Goal: Task Accomplishment & Management: Use online tool/utility

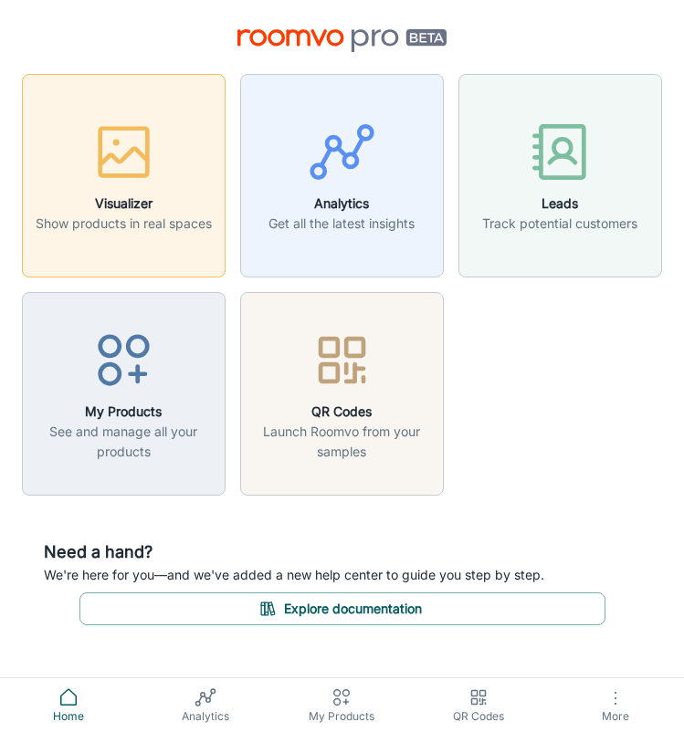
click at [116, 206] on h6 "Visualizer" at bounding box center [124, 204] width 176 height 20
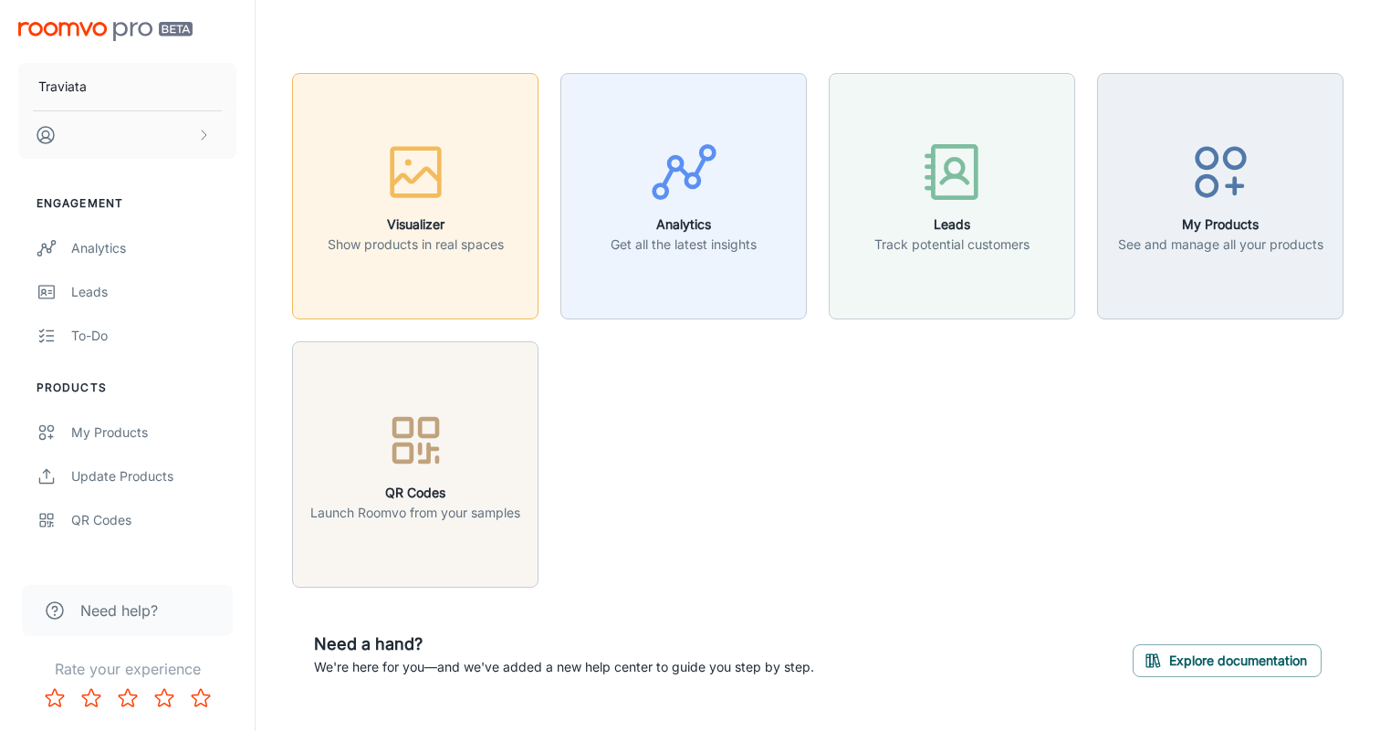
click at [398, 263] on button "Visualizer Show products in real spaces" at bounding box center [415, 196] width 246 height 246
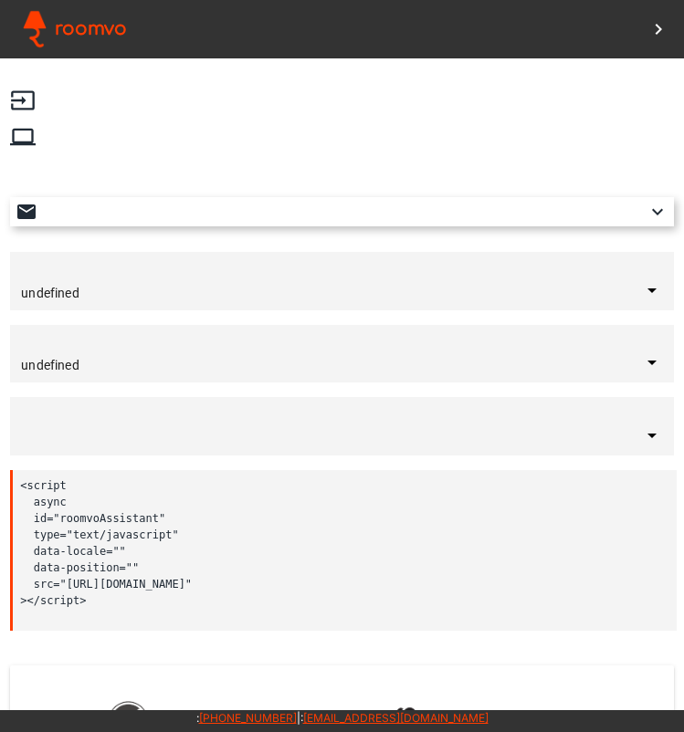
type input "United States"
type input "English"
type input "bottom-right"
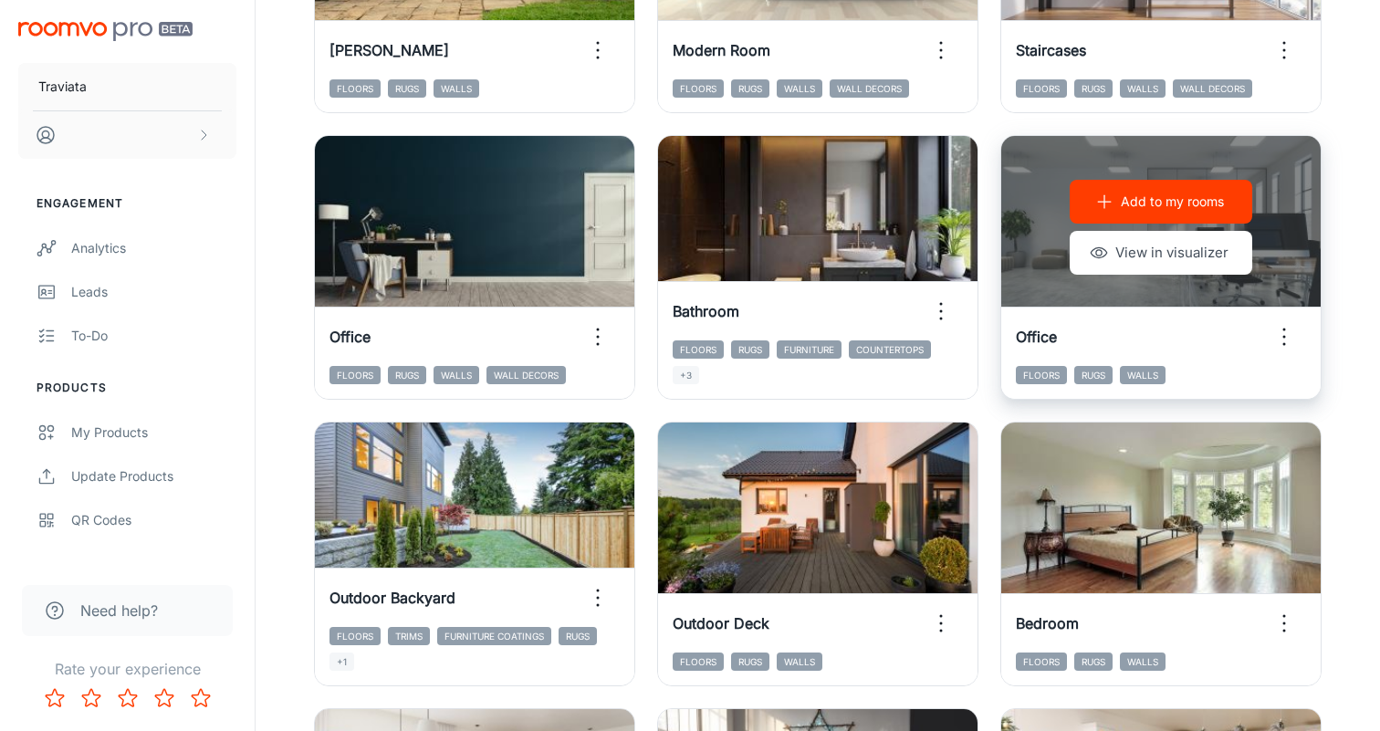
scroll to position [724, 0]
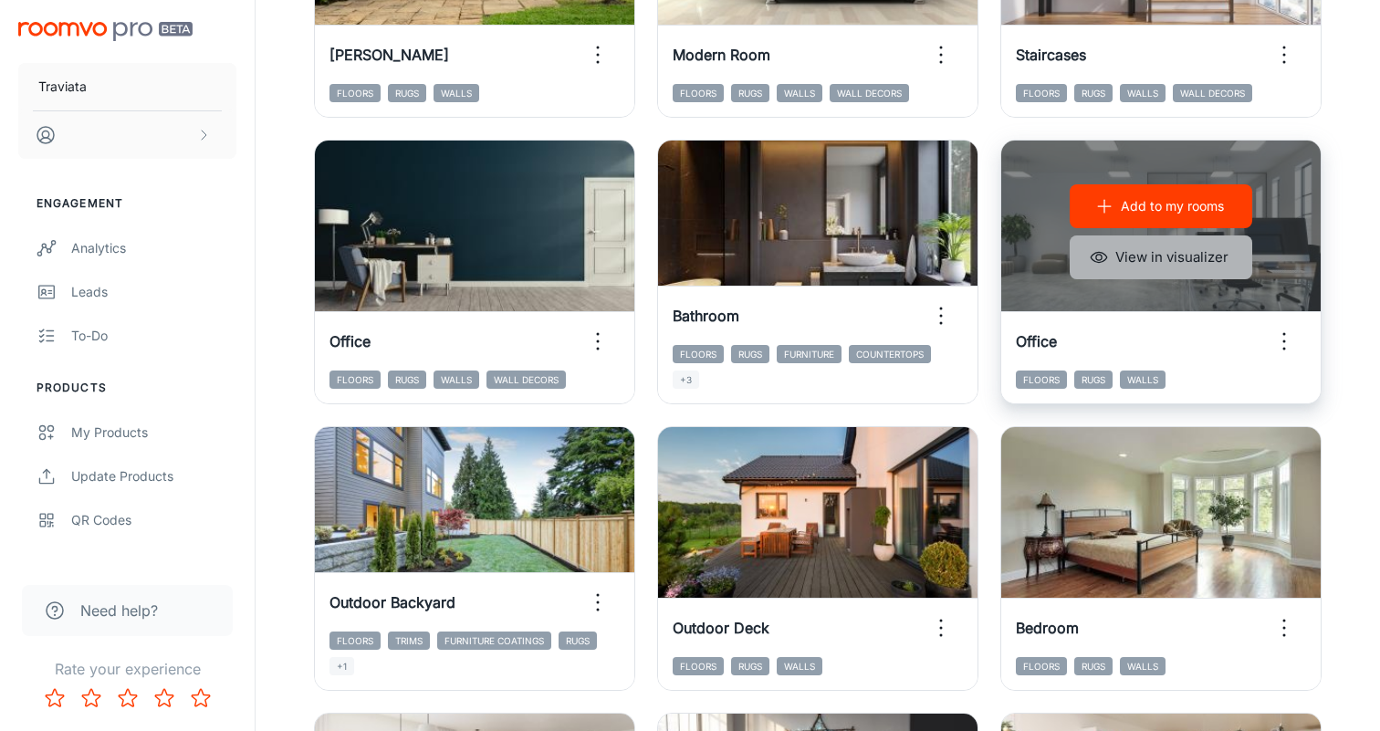
click at [689, 256] on button "View in visualizer" at bounding box center [1161, 258] width 183 height 44
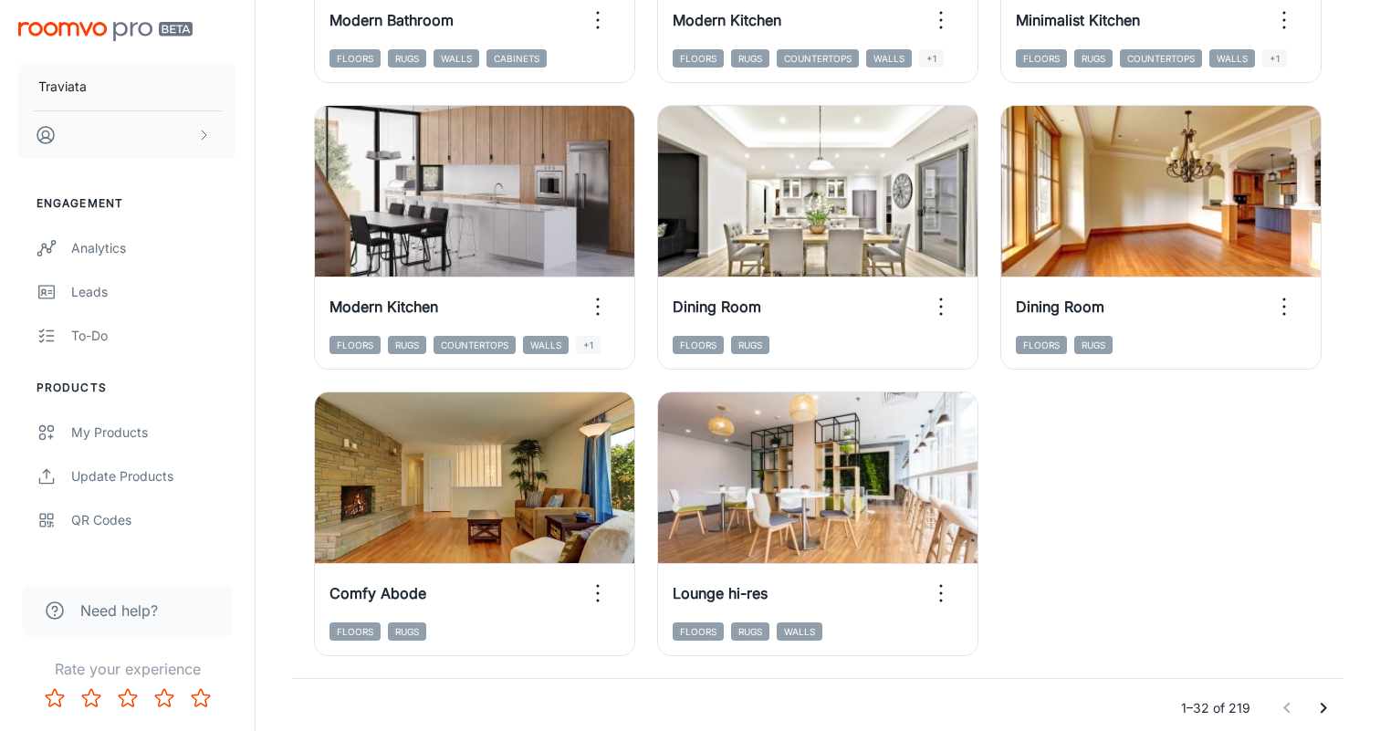
scroll to position [2762, 0]
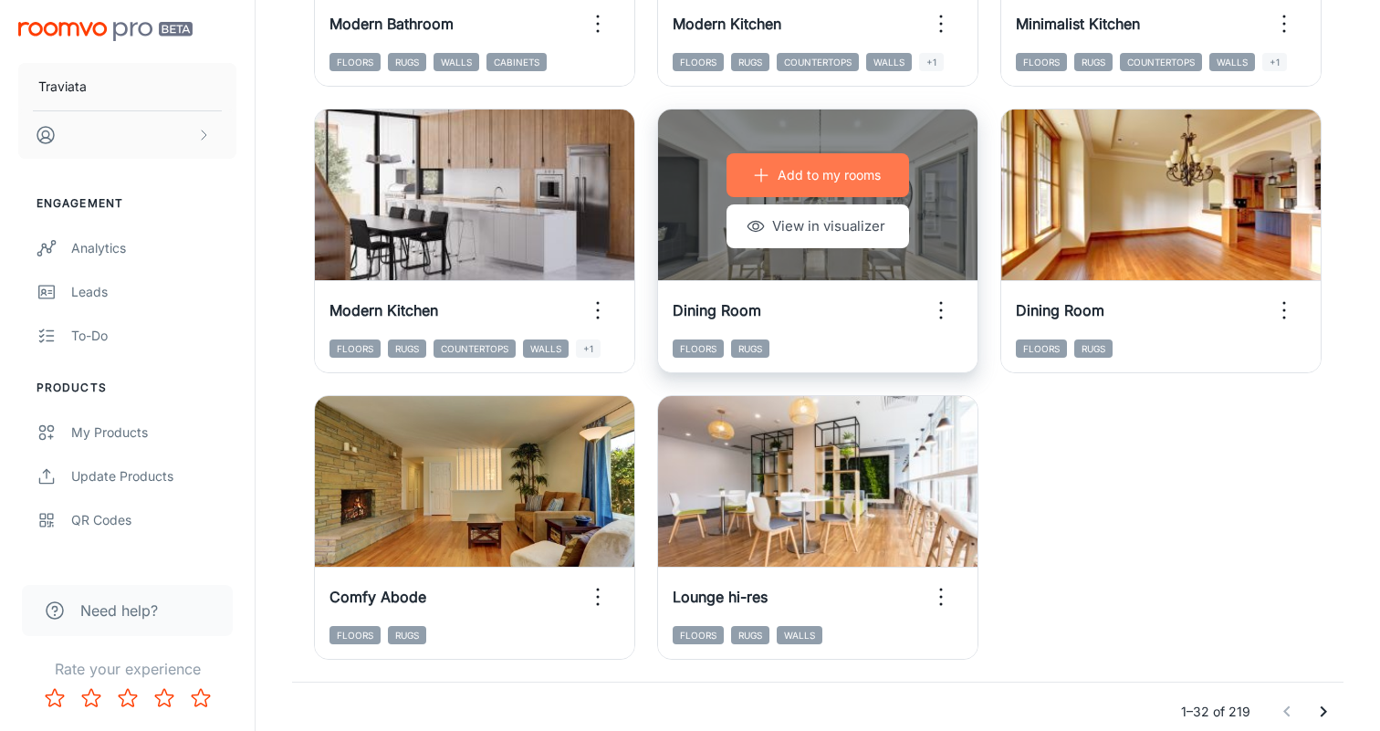
click at [689, 173] on p "Add to my rooms" at bounding box center [829, 175] width 103 height 20
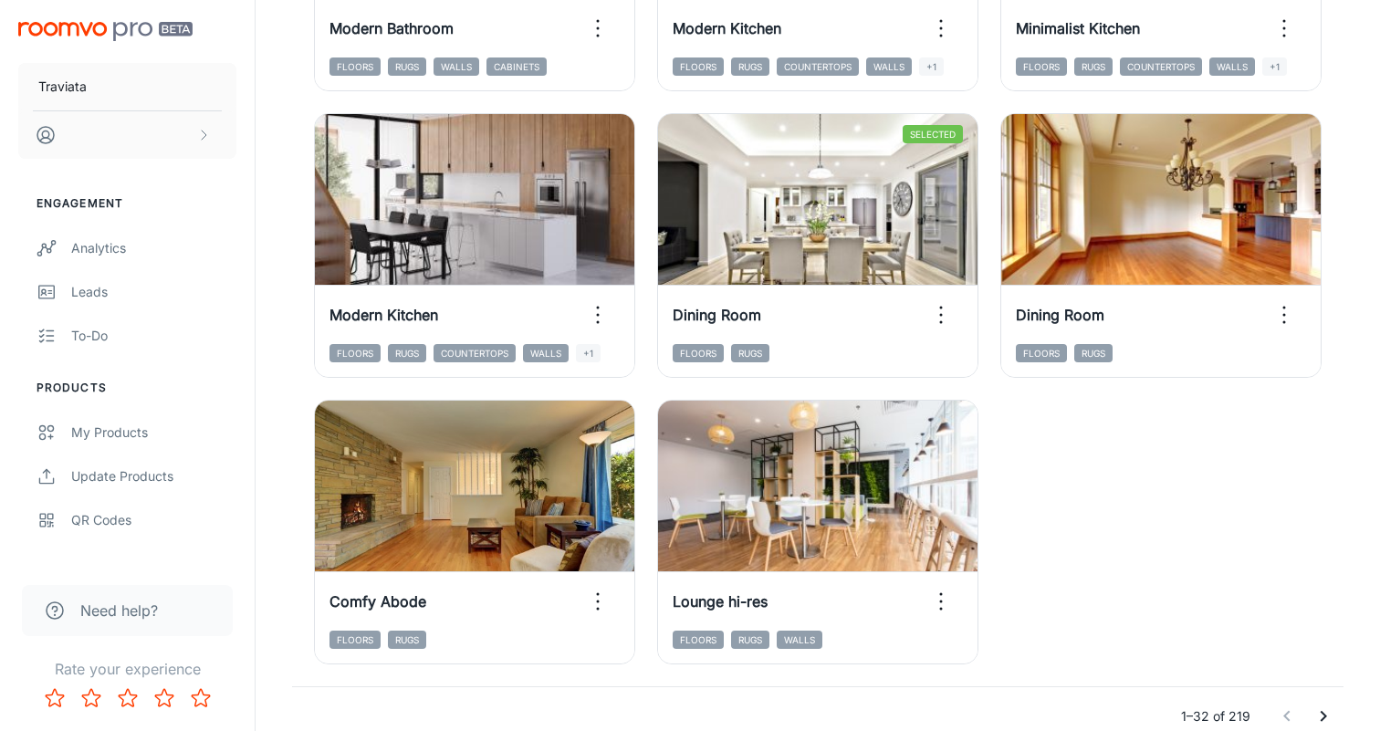
scroll to position [2845, 0]
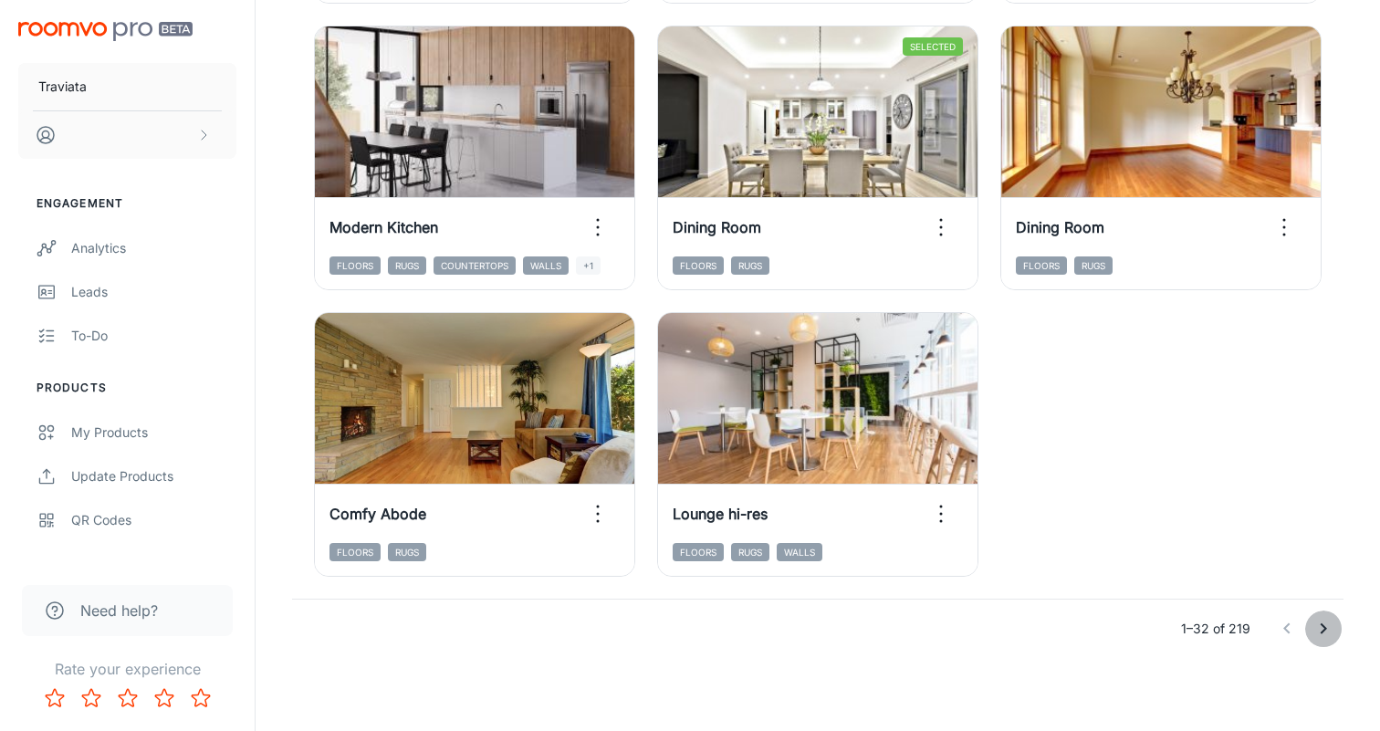
click at [689, 621] on icon "Go to next page" at bounding box center [1324, 629] width 22 height 22
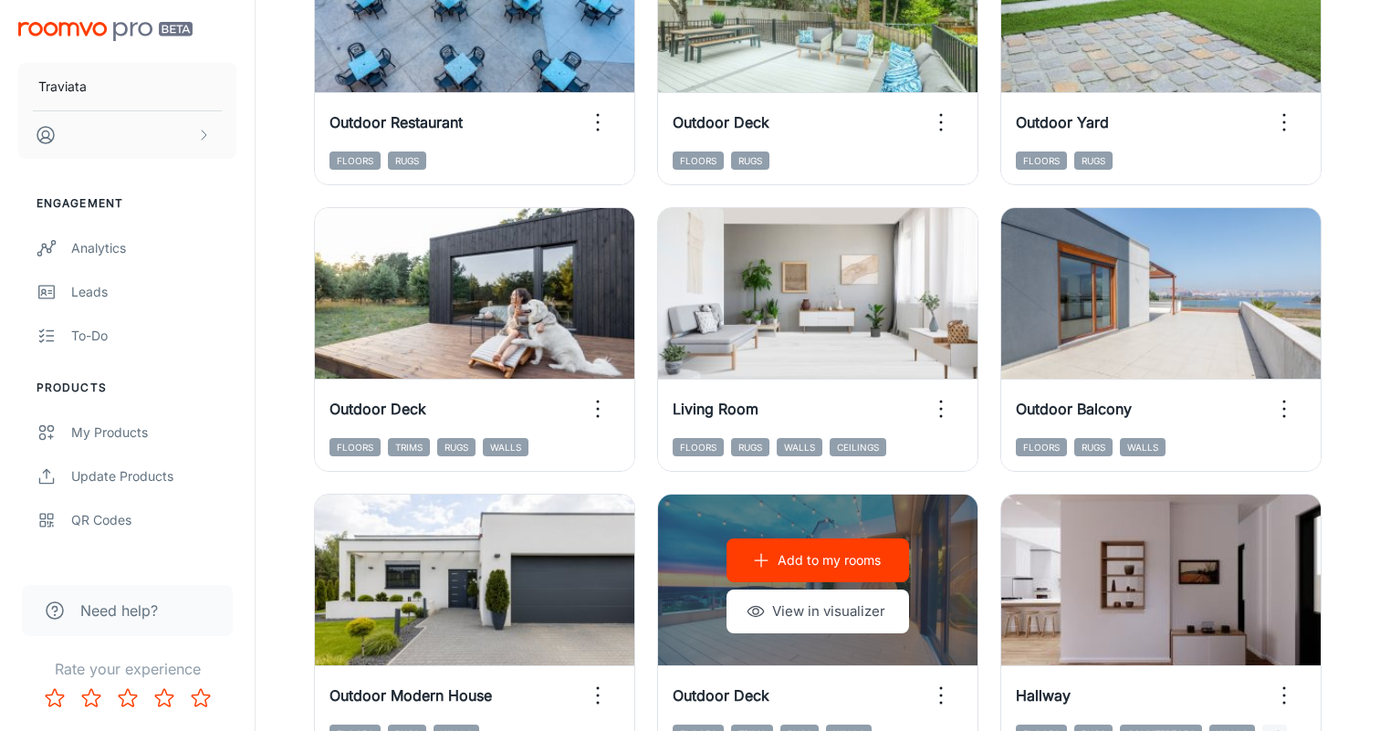
scroll to position [1506, 0]
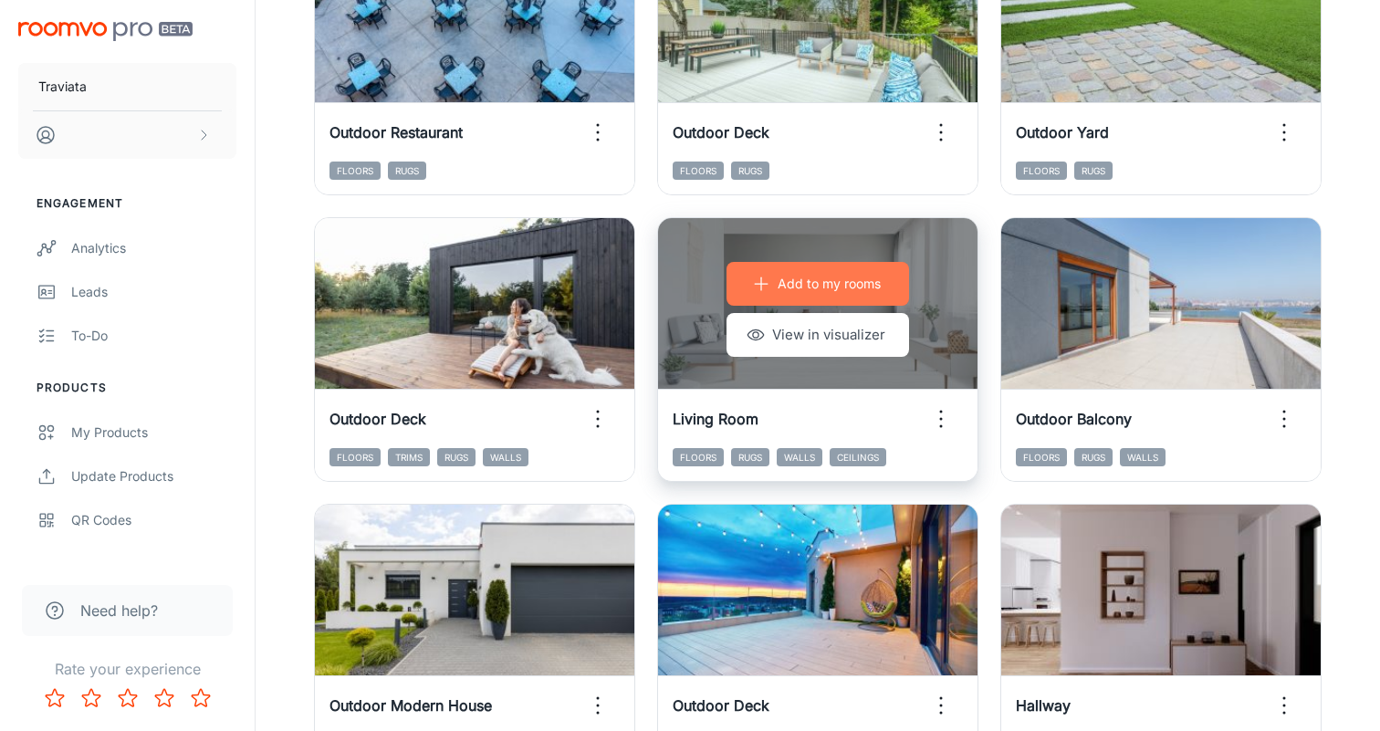
click at [689, 288] on p "Add to my rooms" at bounding box center [829, 284] width 103 height 20
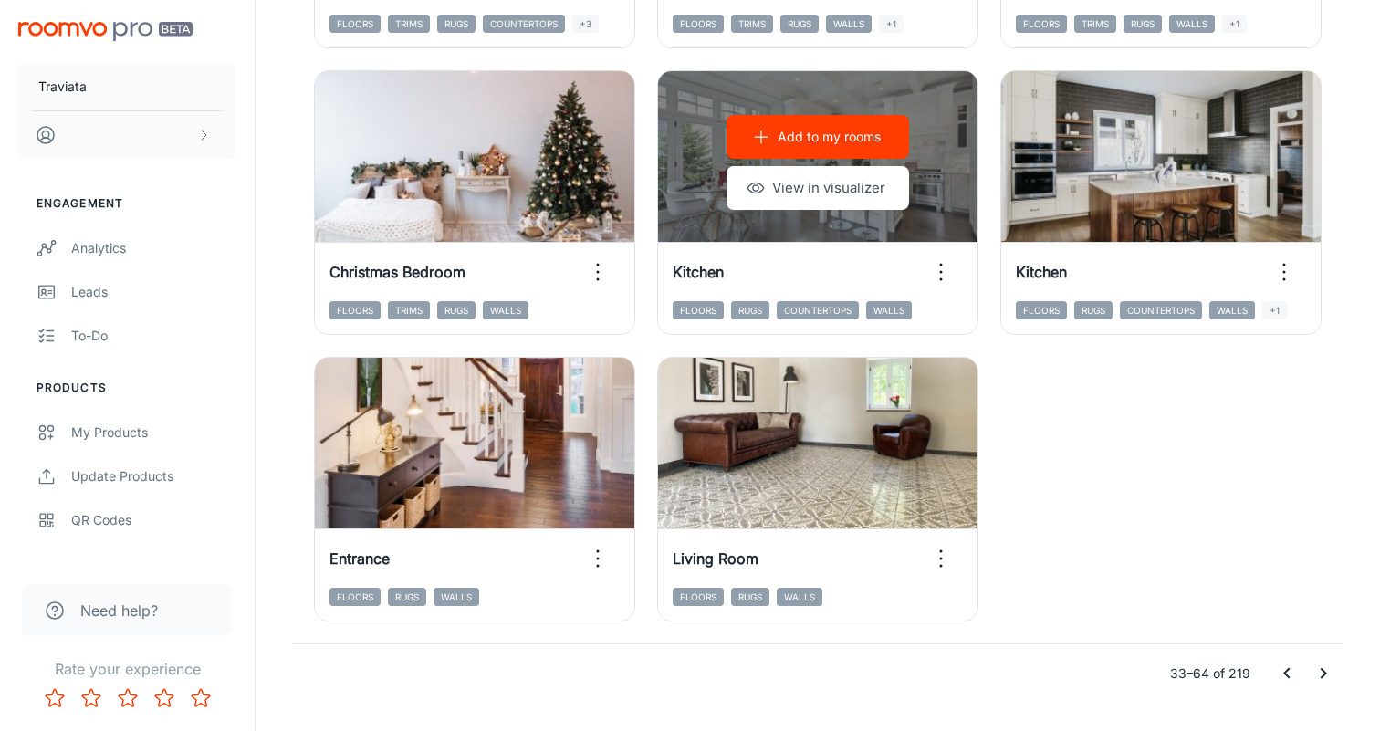
scroll to position [2845, 0]
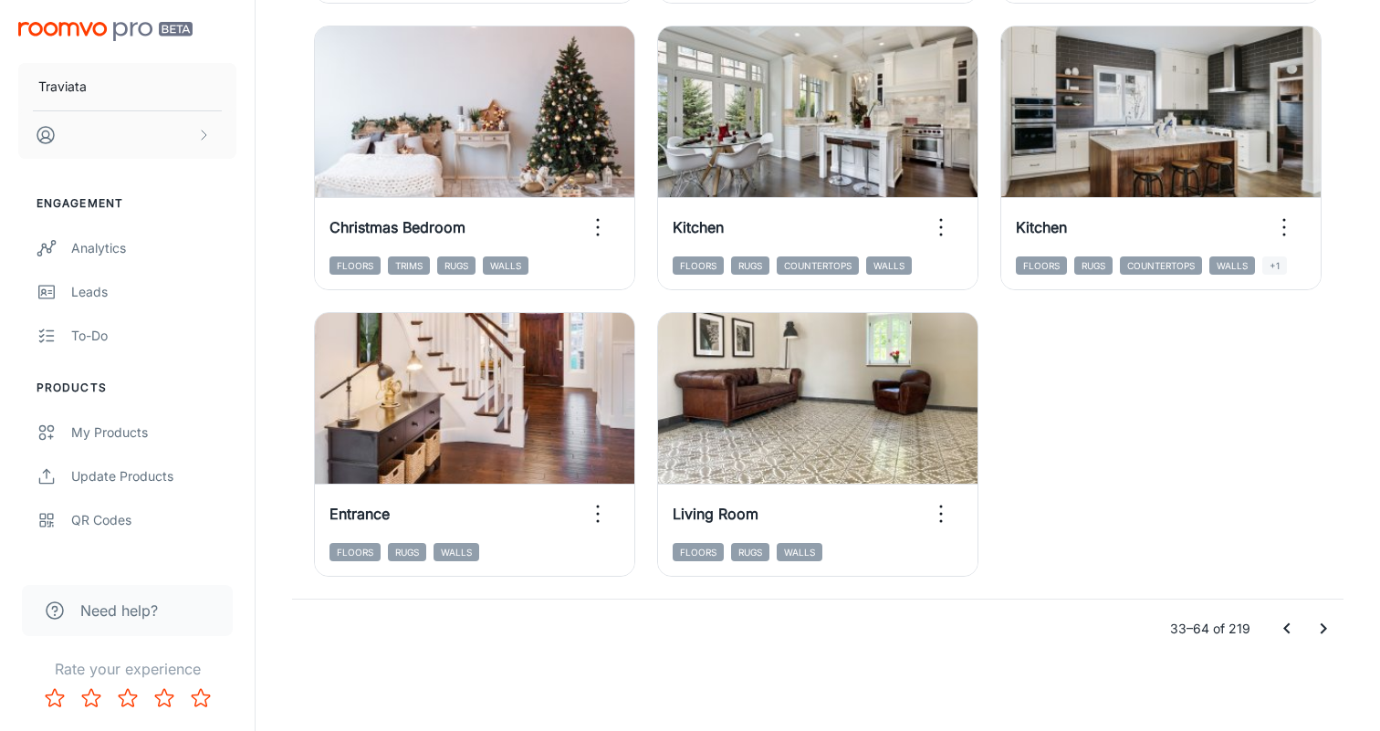
click at [689, 625] on icon "Go to next page" at bounding box center [1324, 629] width 22 height 22
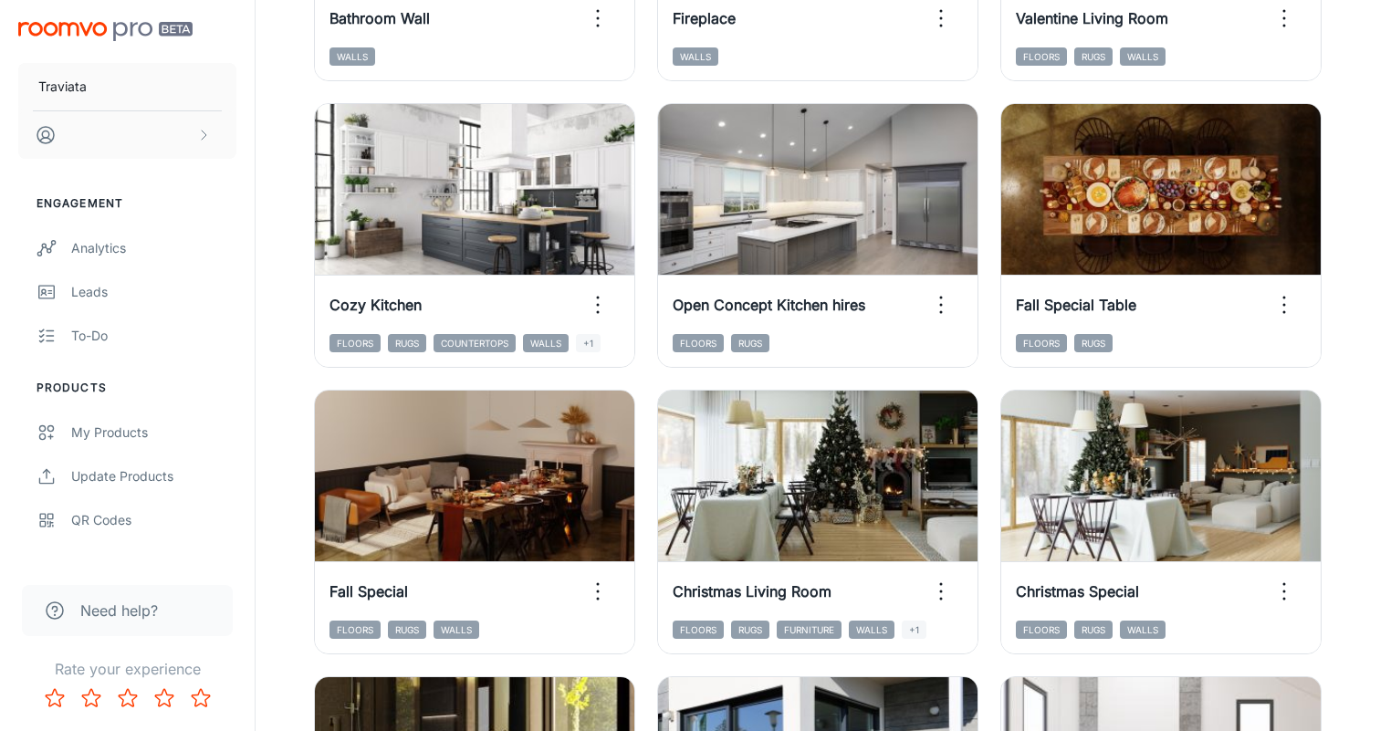
scroll to position [1309, 0]
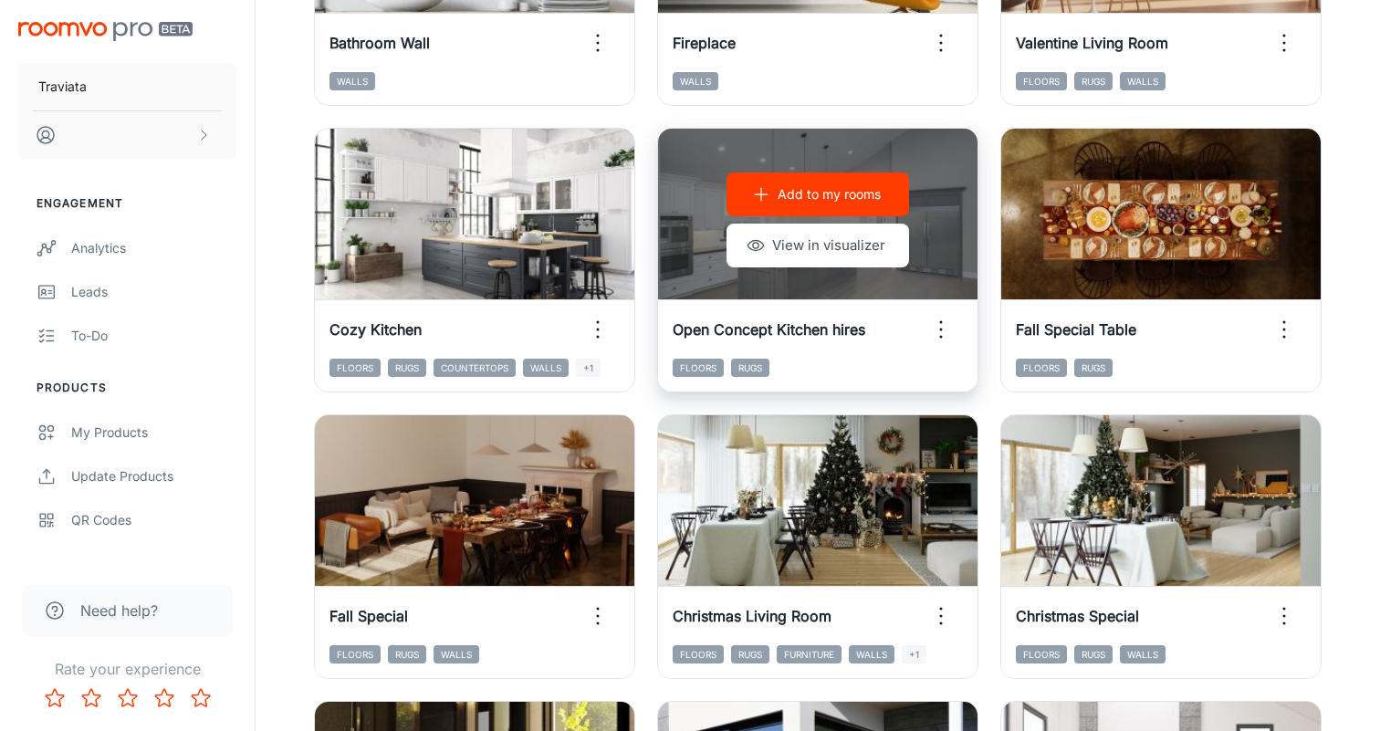
click at [689, 197] on p "Add to my rooms" at bounding box center [829, 194] width 103 height 20
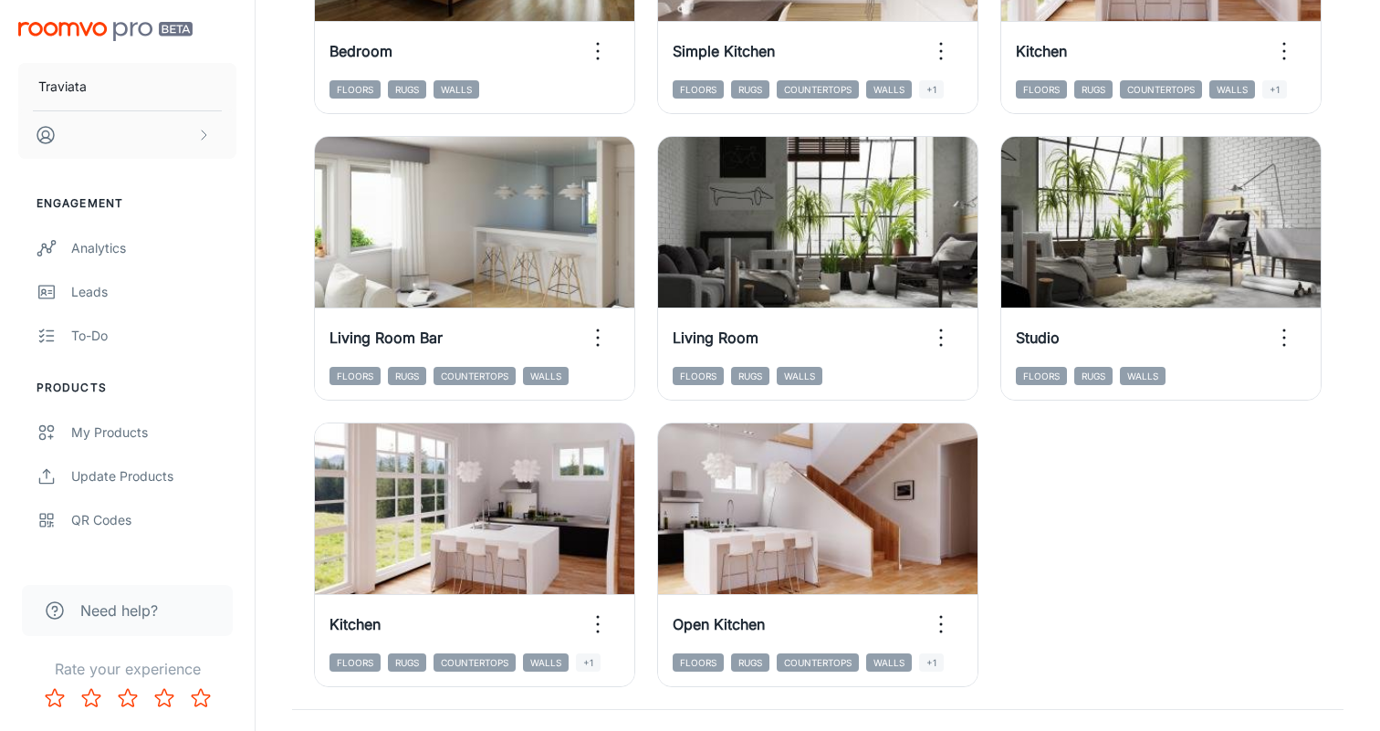
scroll to position [2845, 0]
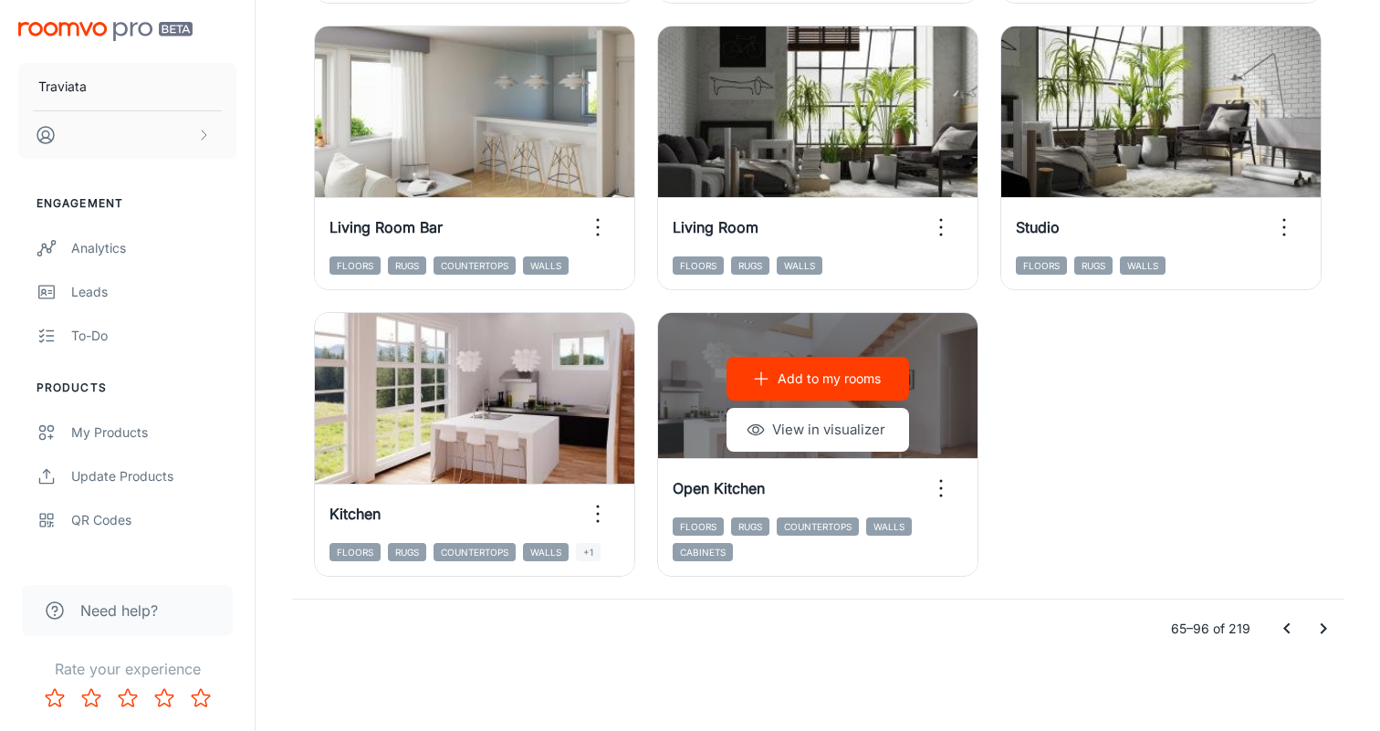
click at [689, 639] on icon "Go to next page" at bounding box center [1324, 629] width 22 height 22
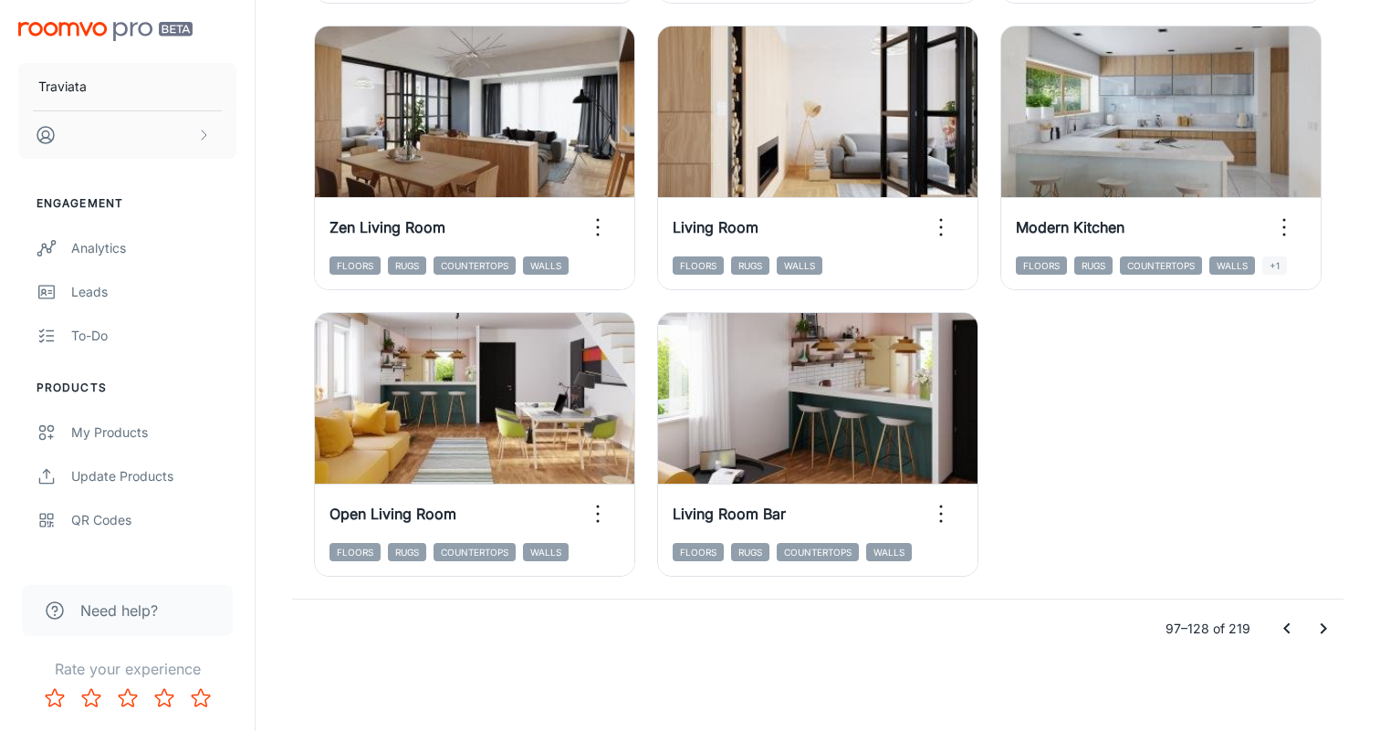
click at [689, 630] on icon "Go to next page" at bounding box center [1324, 629] width 22 height 22
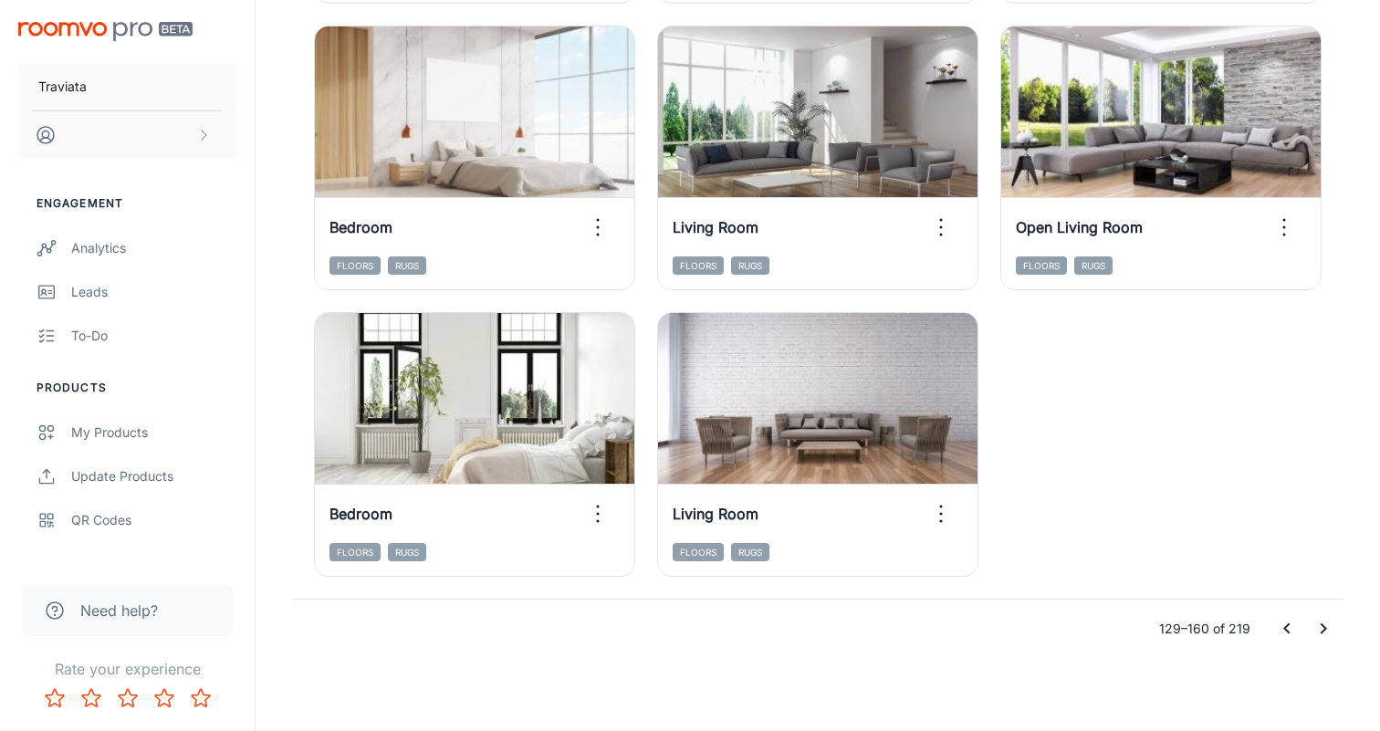
click at [689, 628] on icon "Go to next page" at bounding box center [1324, 629] width 6 height 11
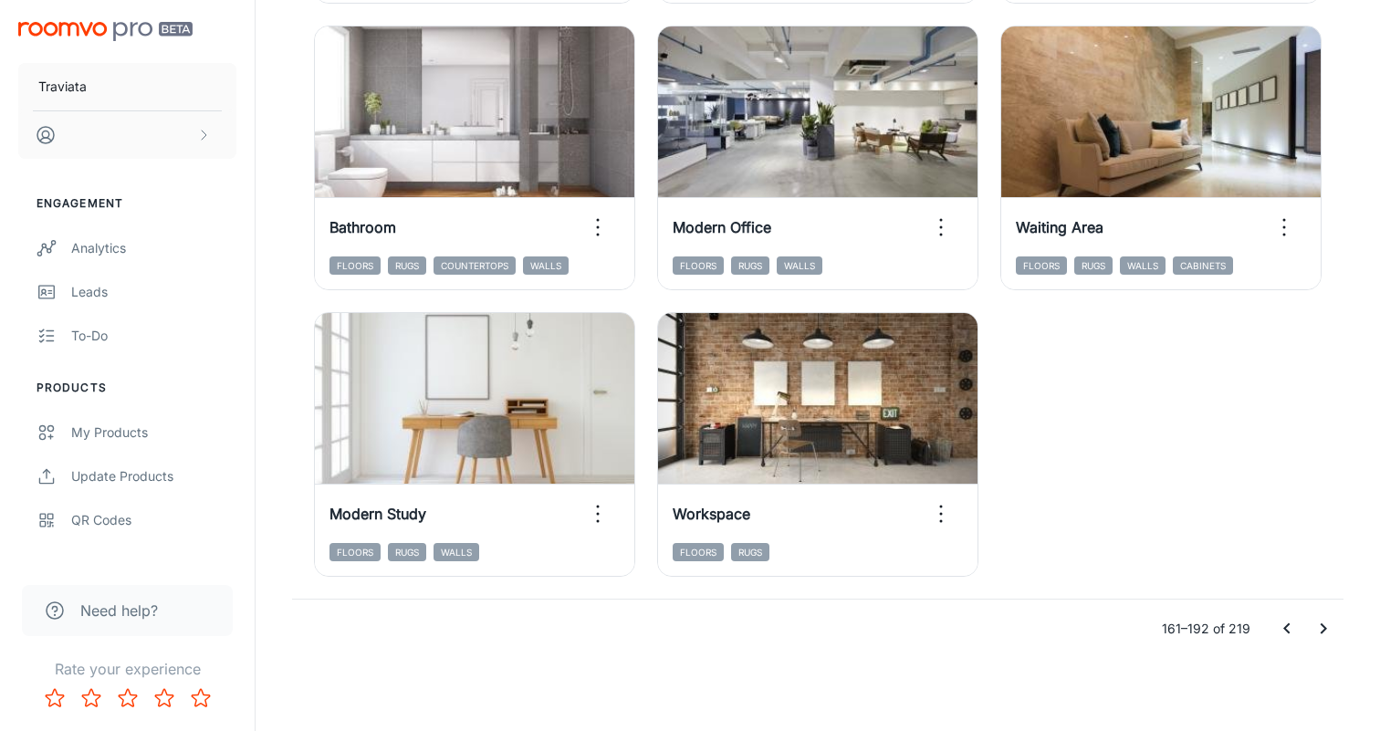
click at [689, 626] on icon "Go to next page" at bounding box center [1324, 629] width 6 height 11
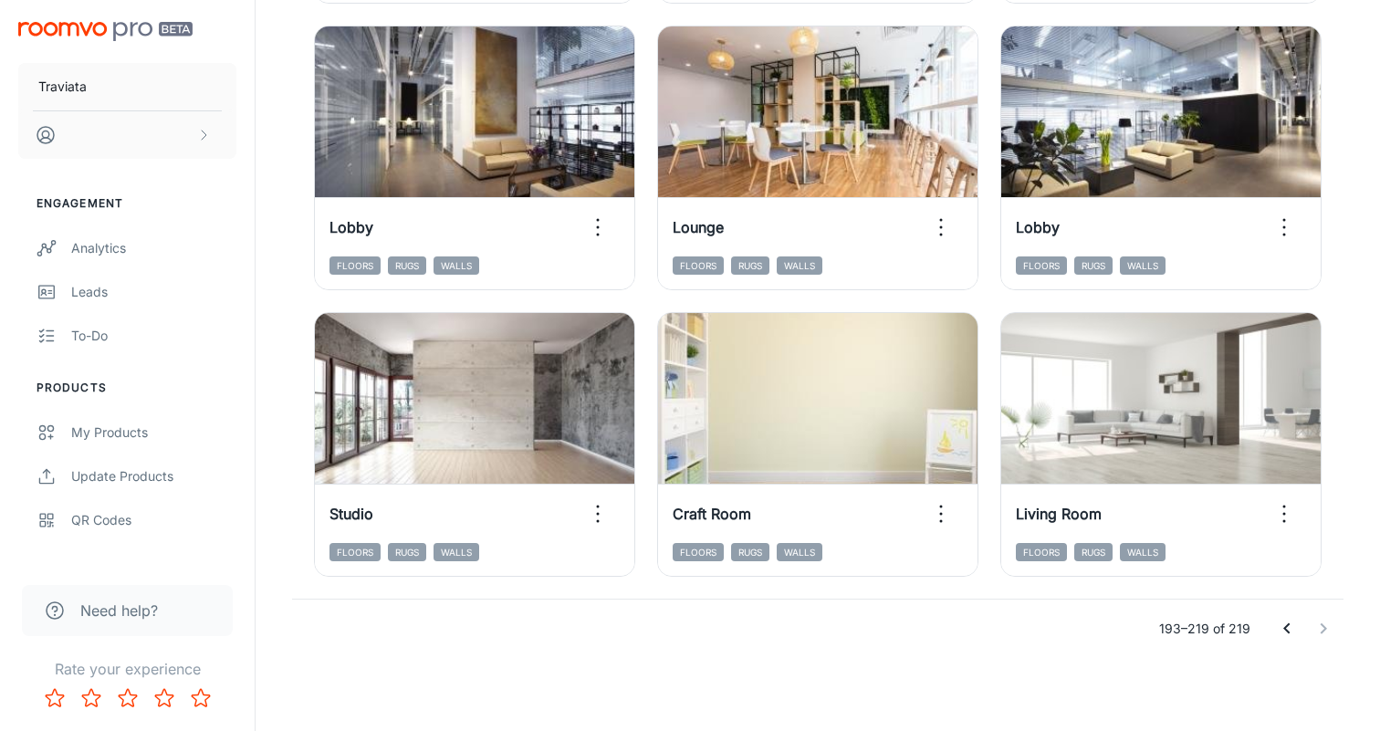
scroll to position [2271, 0]
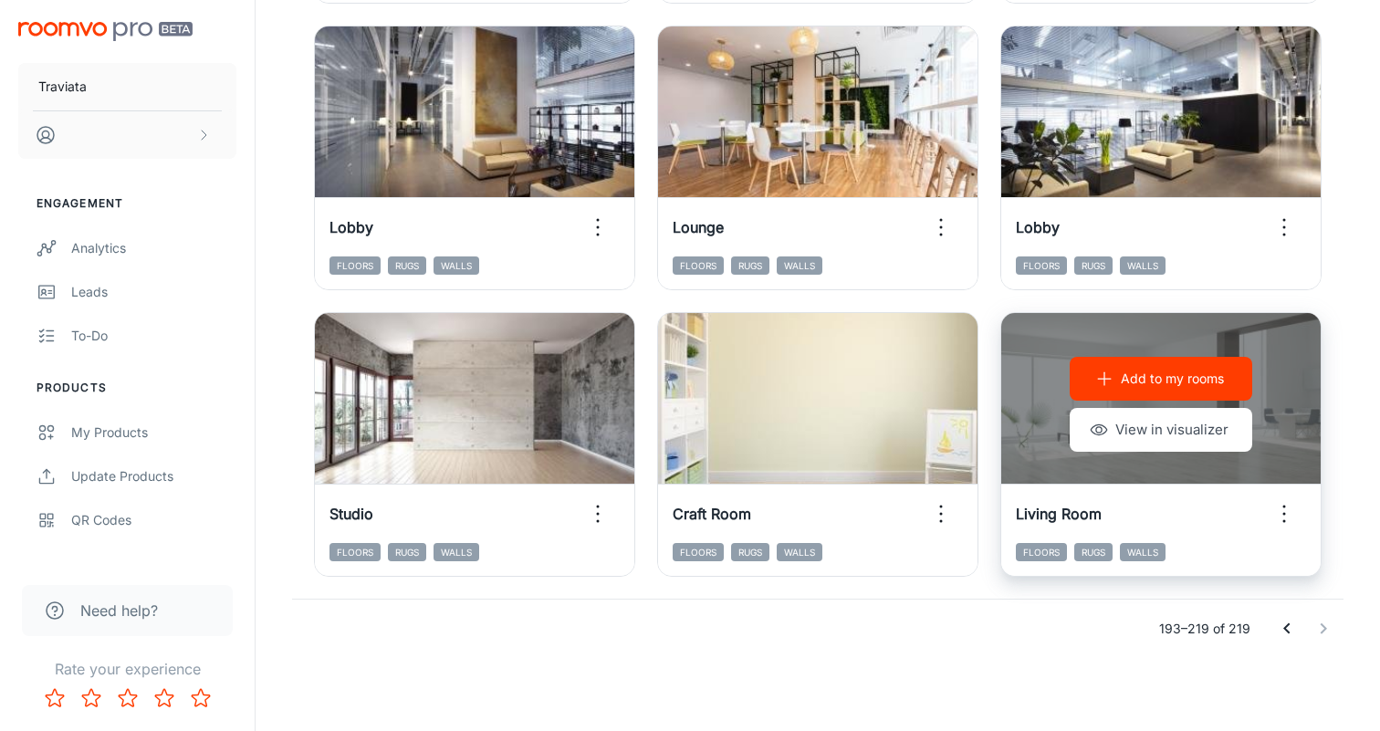
click at [689, 372] on p "Add to my rooms" at bounding box center [1172, 379] width 103 height 20
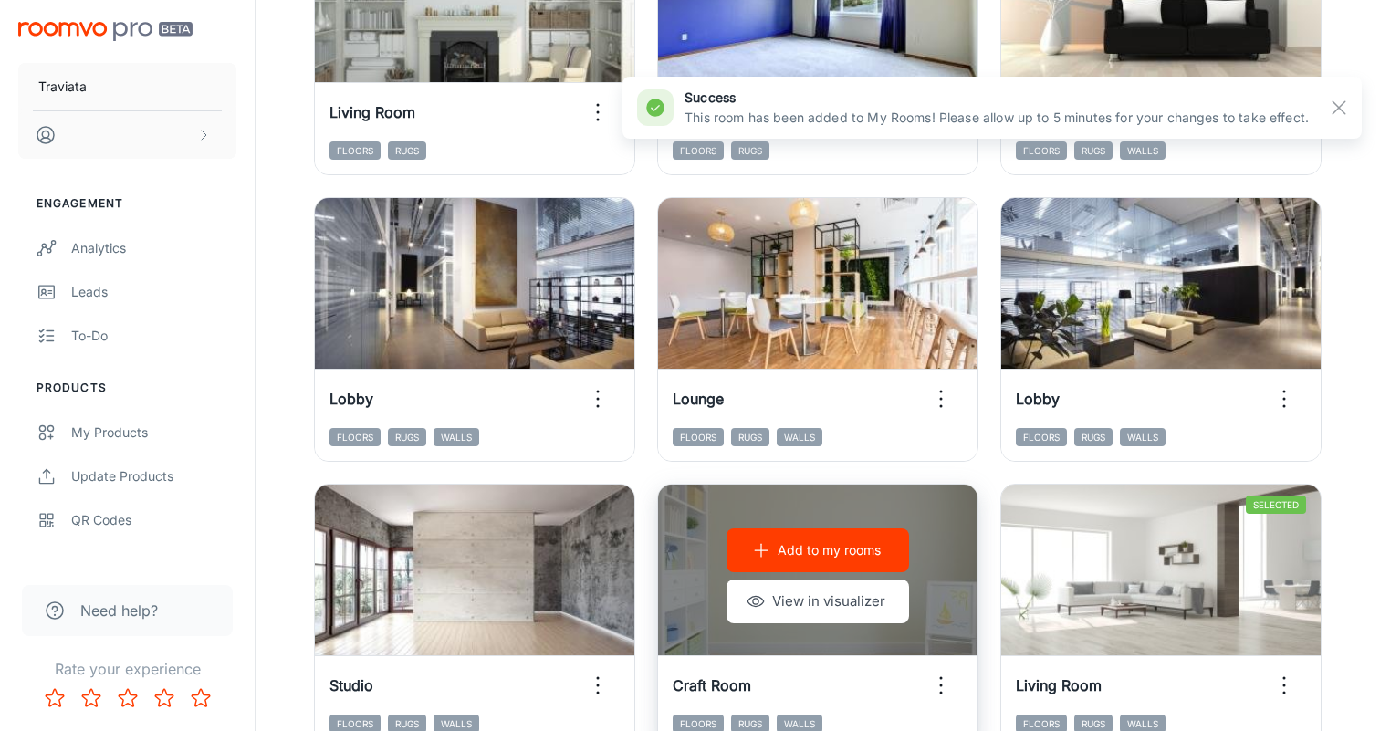
scroll to position [2092, 0]
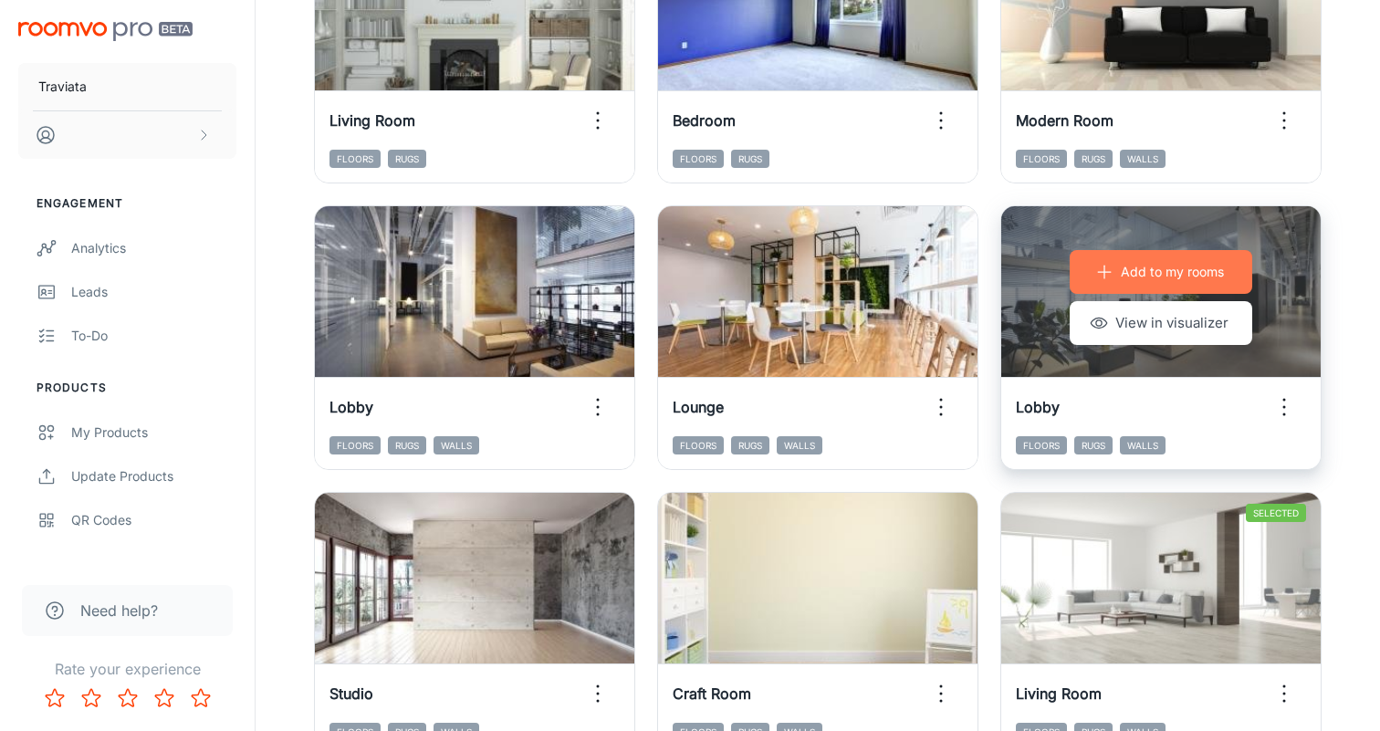
click at [689, 271] on p "Add to my rooms" at bounding box center [1172, 272] width 103 height 20
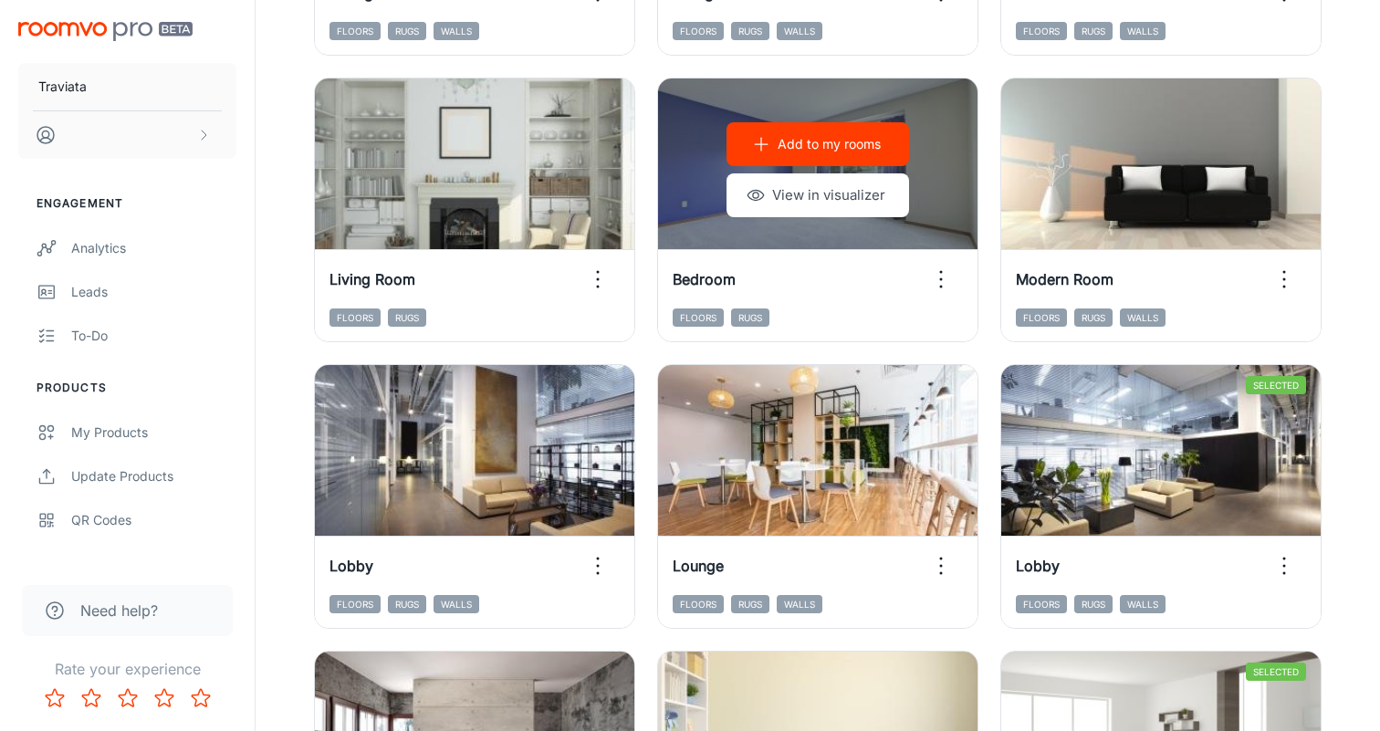
scroll to position [2271, 0]
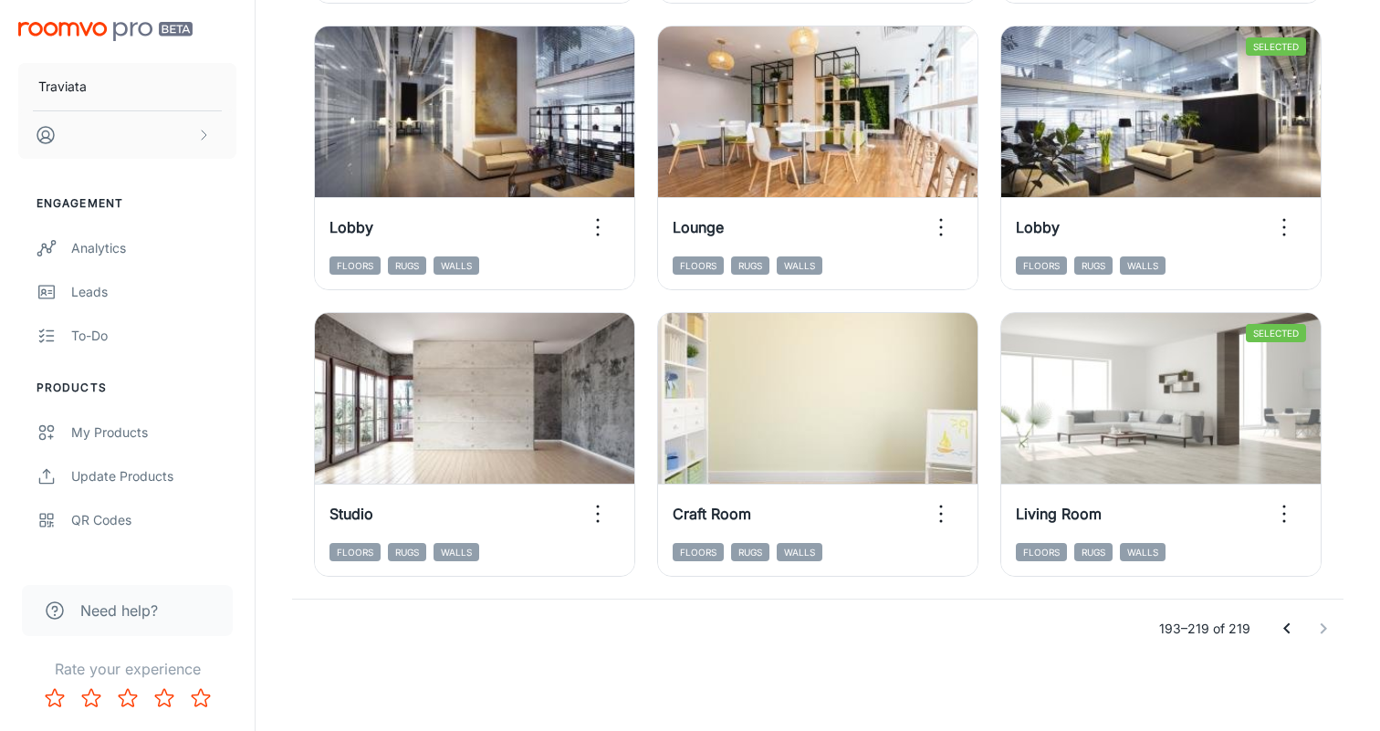
click at [689, 634] on icon "Go to previous page" at bounding box center [1287, 629] width 22 height 22
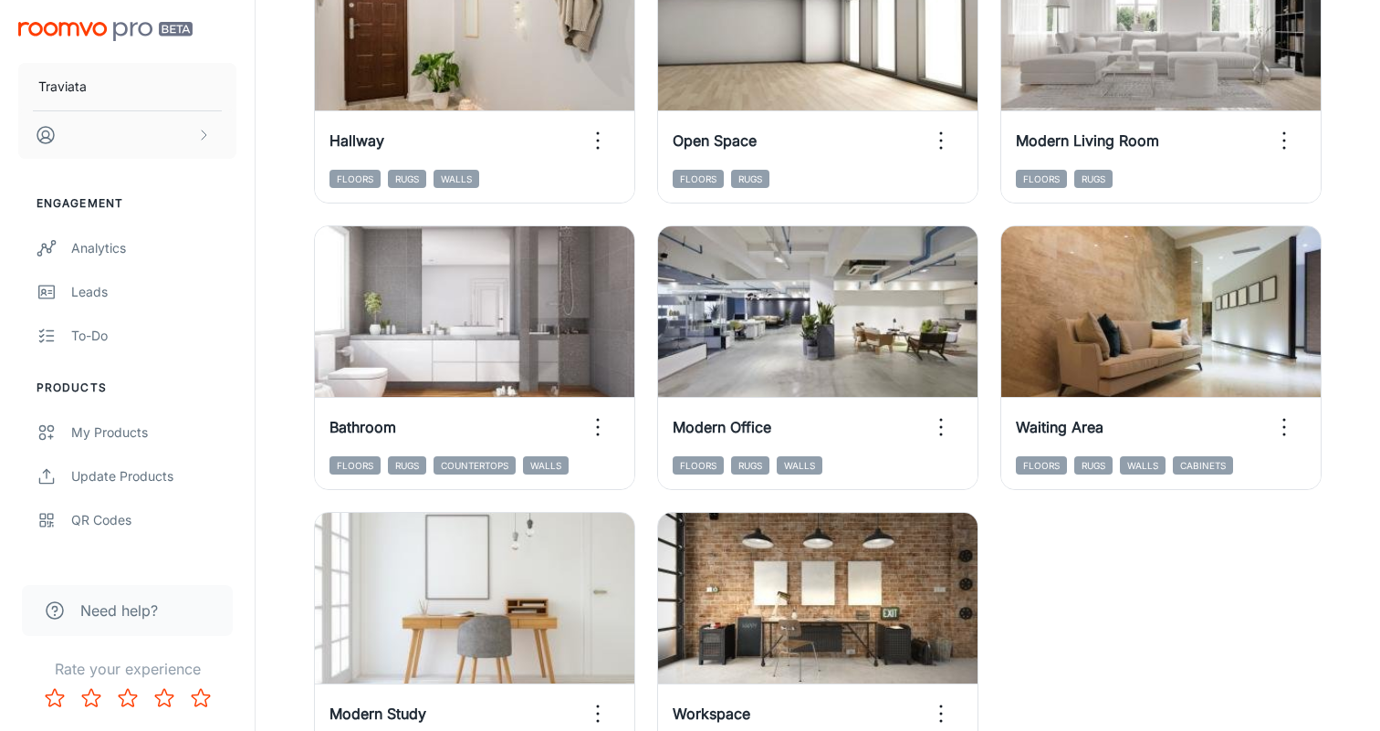
scroll to position [2845, 0]
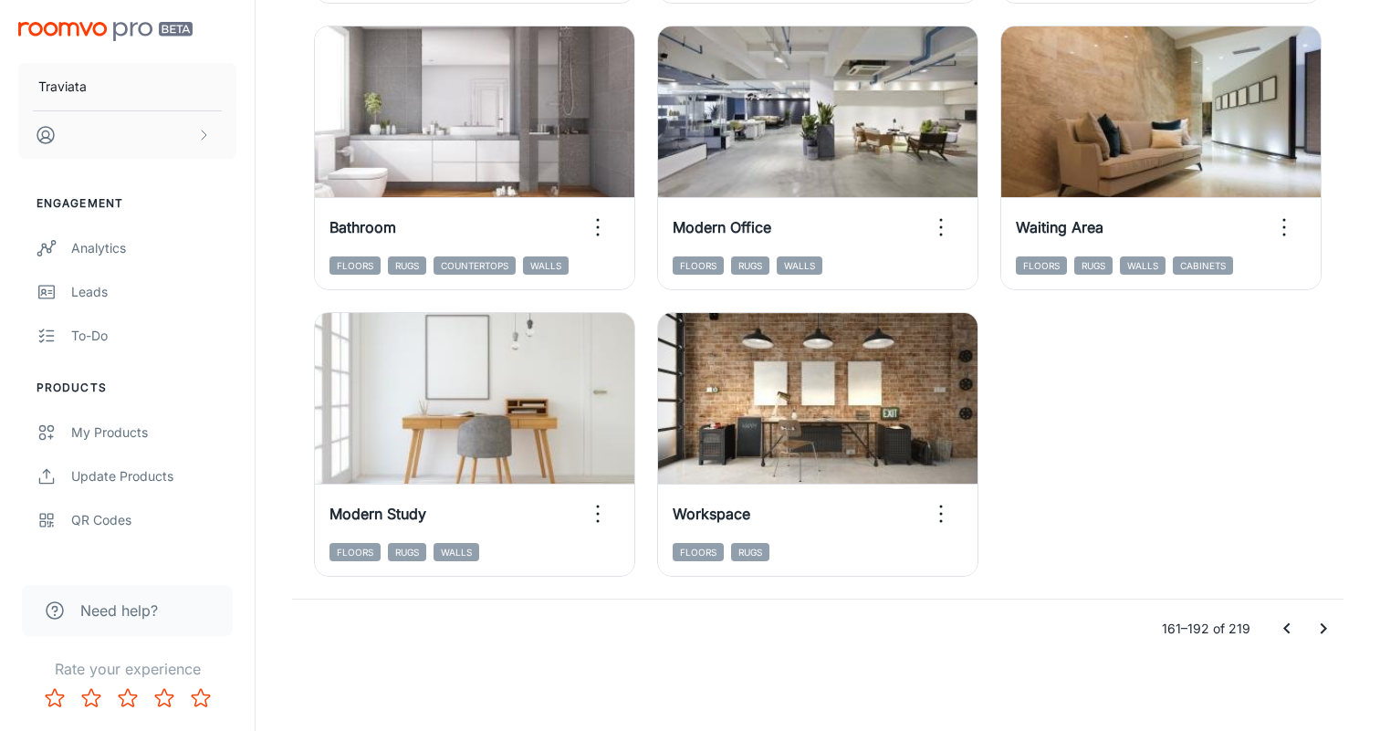
click at [689, 625] on icon "Go to previous page" at bounding box center [1287, 629] width 22 height 22
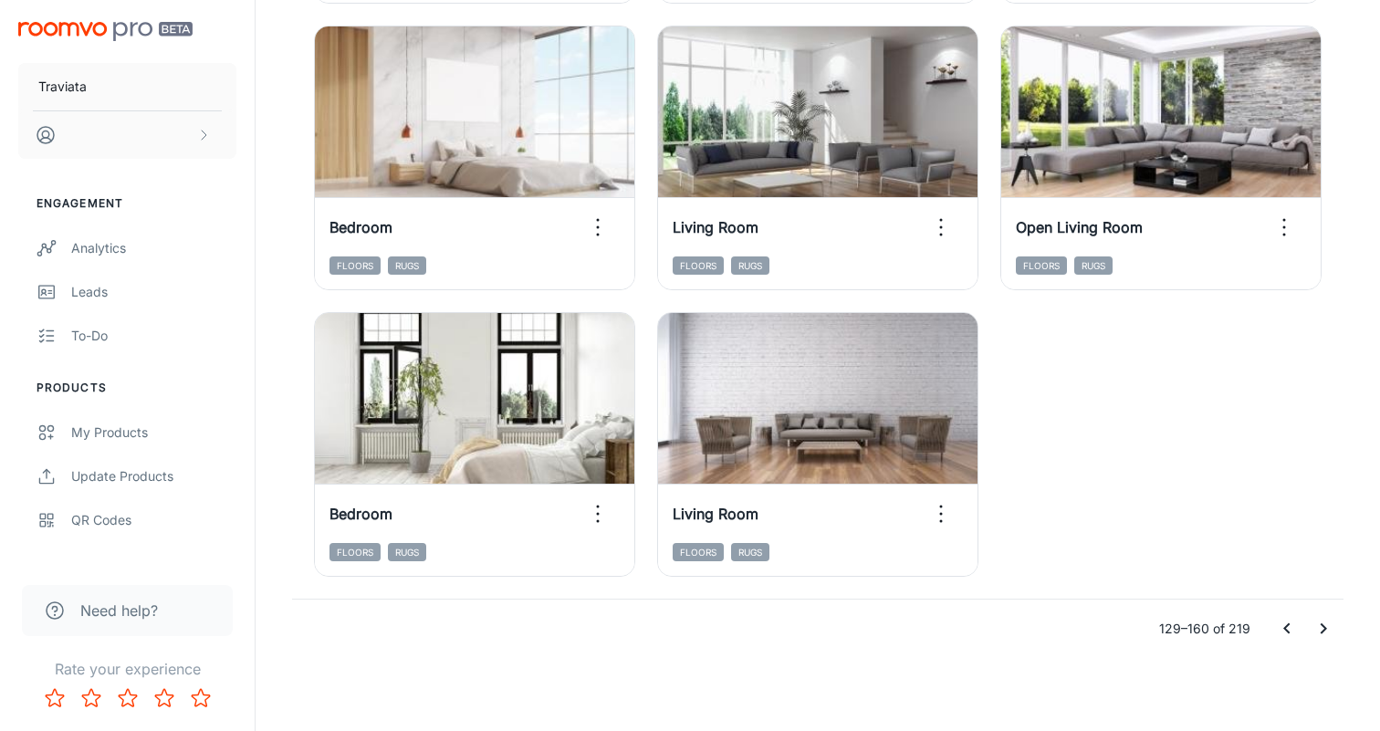
click at [689, 624] on icon "Go to previous page" at bounding box center [1287, 629] width 6 height 11
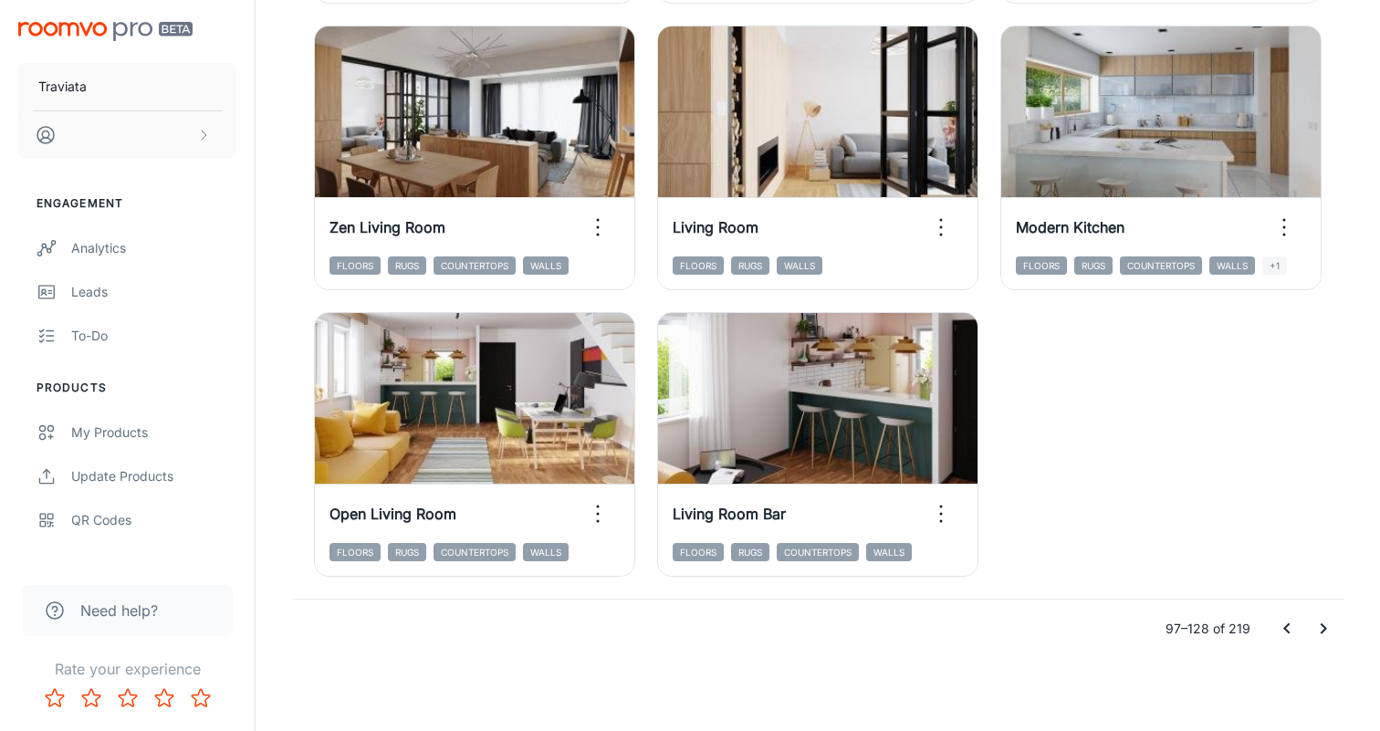
click at [689, 627] on icon "Go to previous page" at bounding box center [1287, 629] width 6 height 11
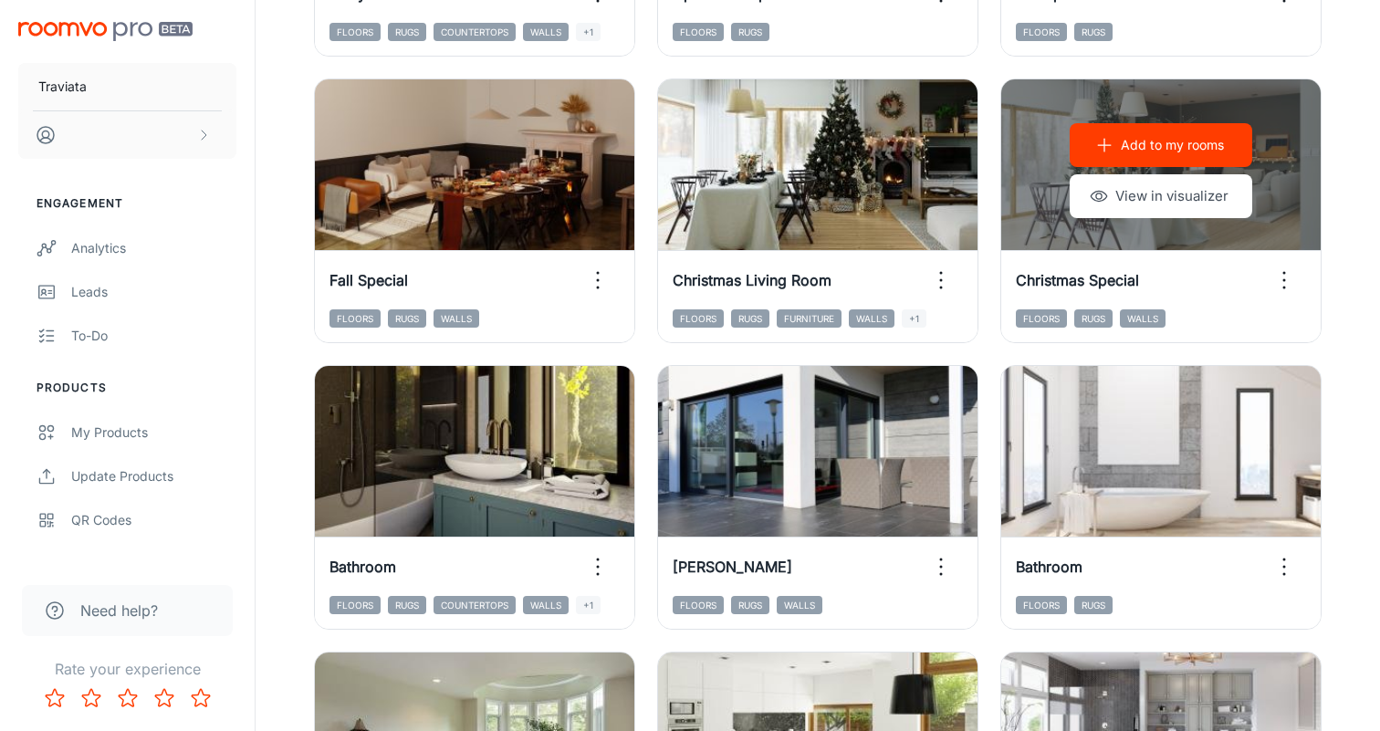
scroll to position [1609, 0]
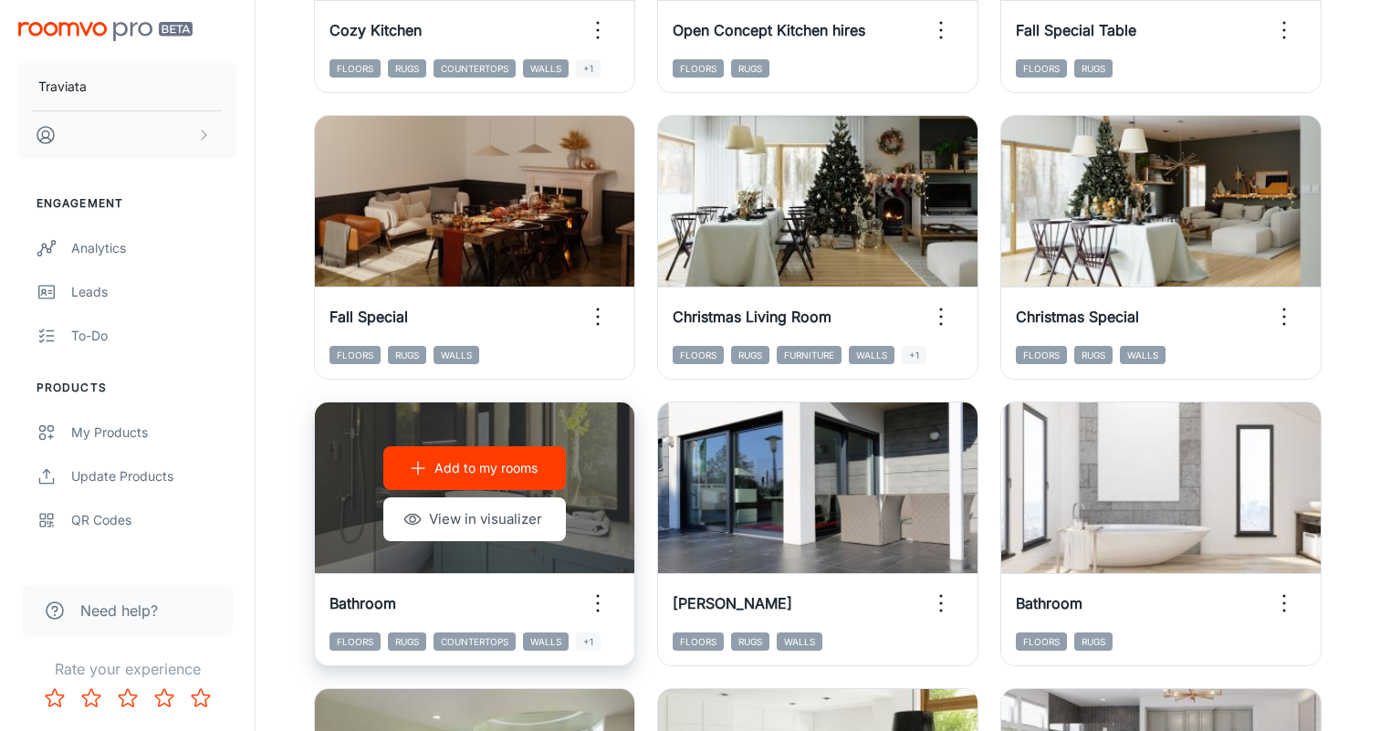
click at [591, 473] on div "Add to my rooms View in visualizer" at bounding box center [475, 494] width 320 height 183
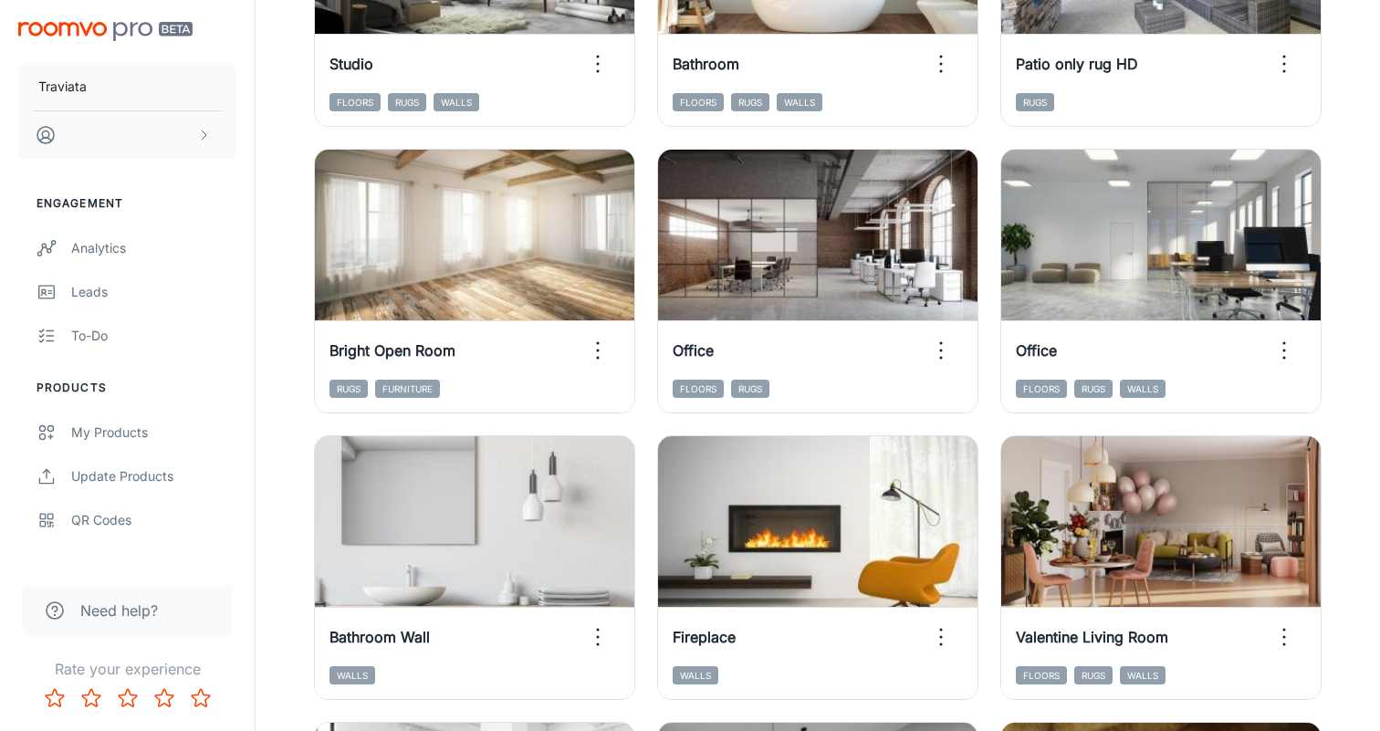
scroll to position [703, 0]
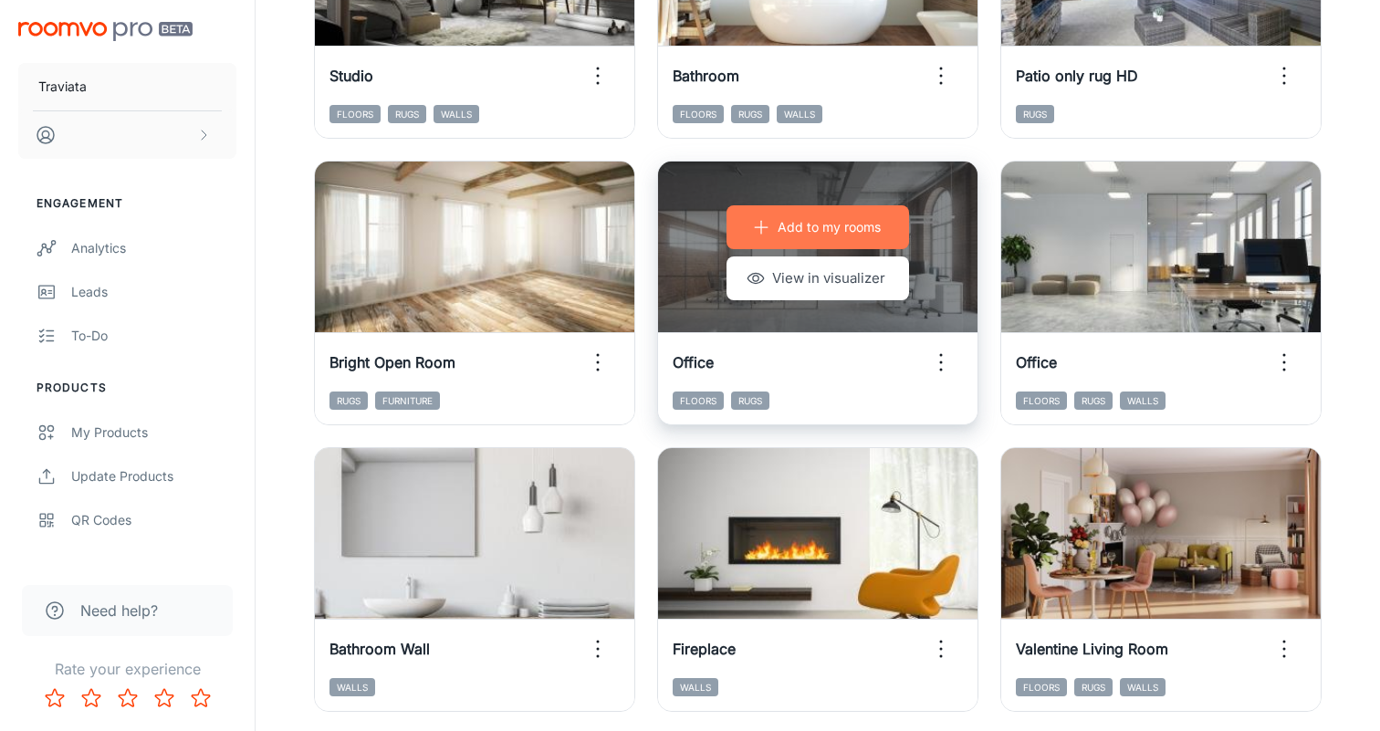
click at [689, 225] on p "Add to my rooms" at bounding box center [829, 227] width 103 height 20
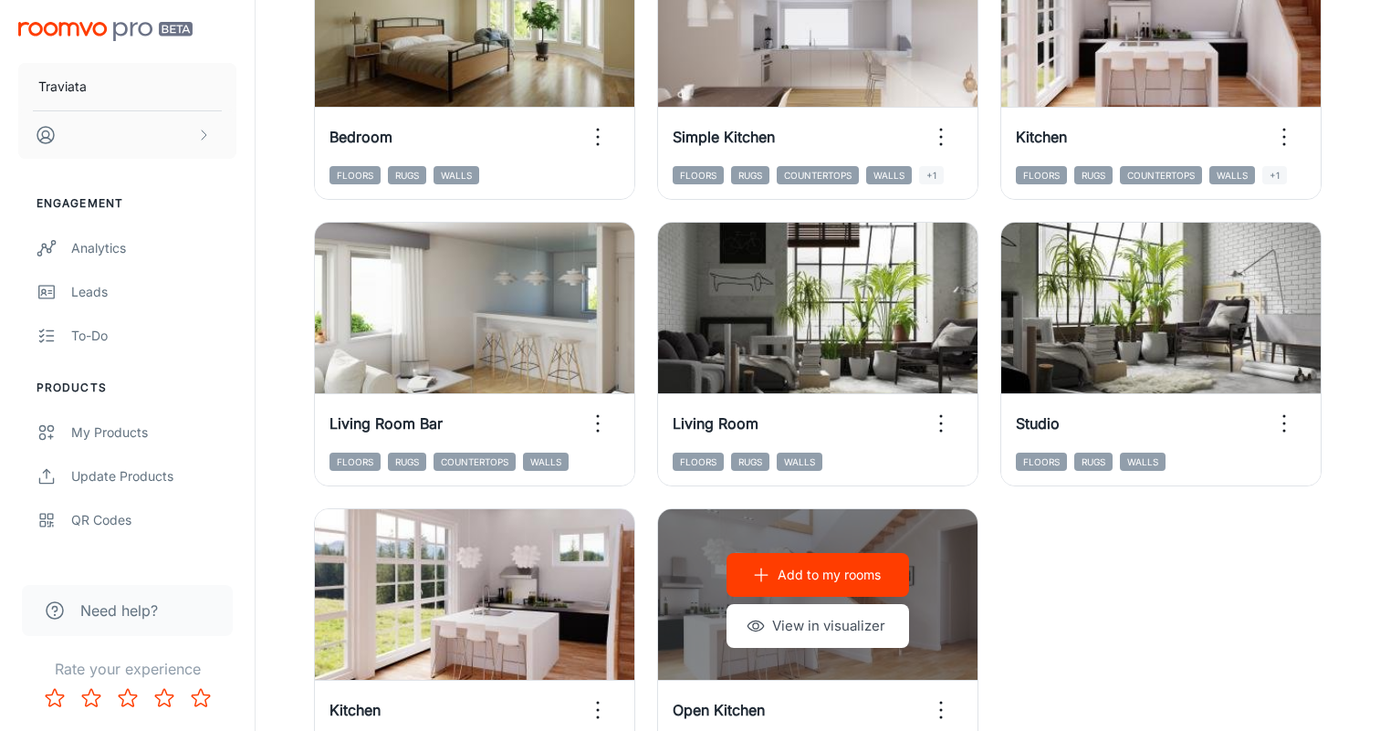
scroll to position [2845, 0]
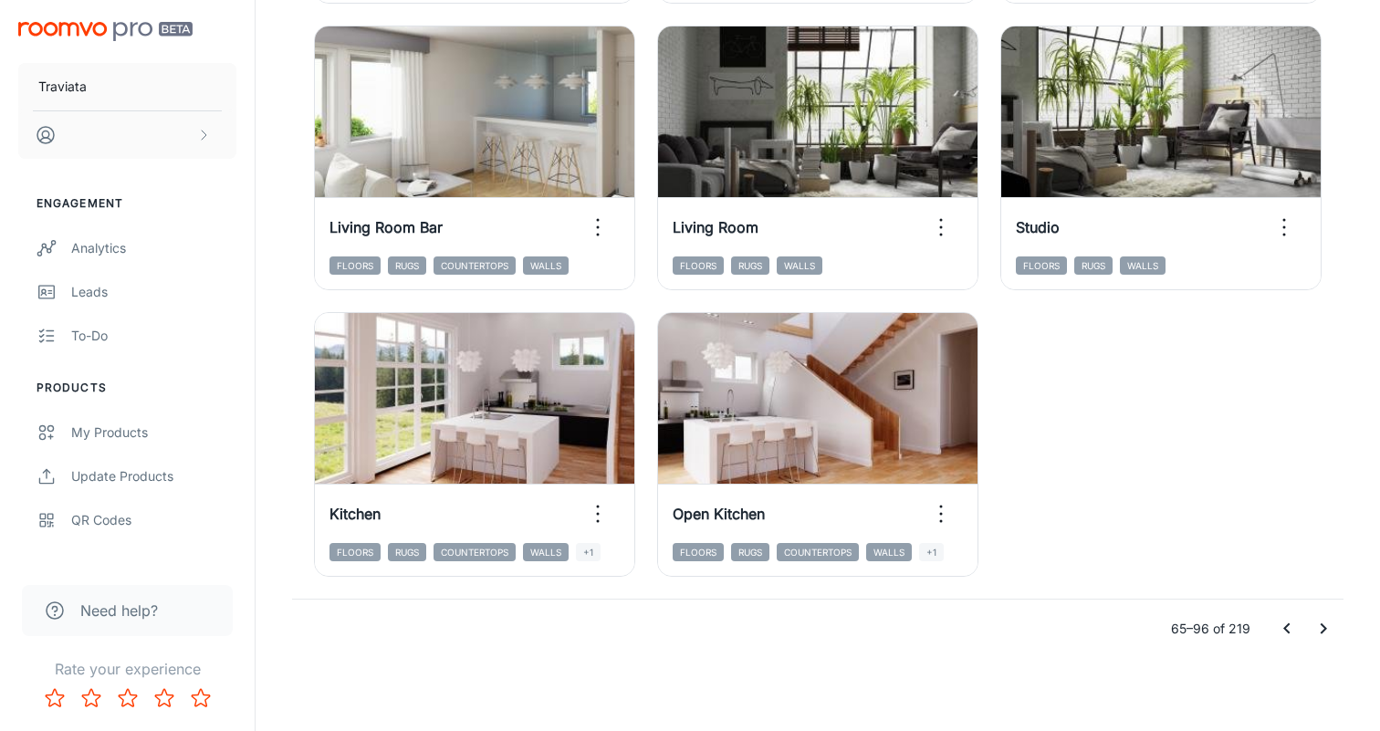
click at [689, 626] on icon "Go to previous page" at bounding box center [1287, 629] width 22 height 22
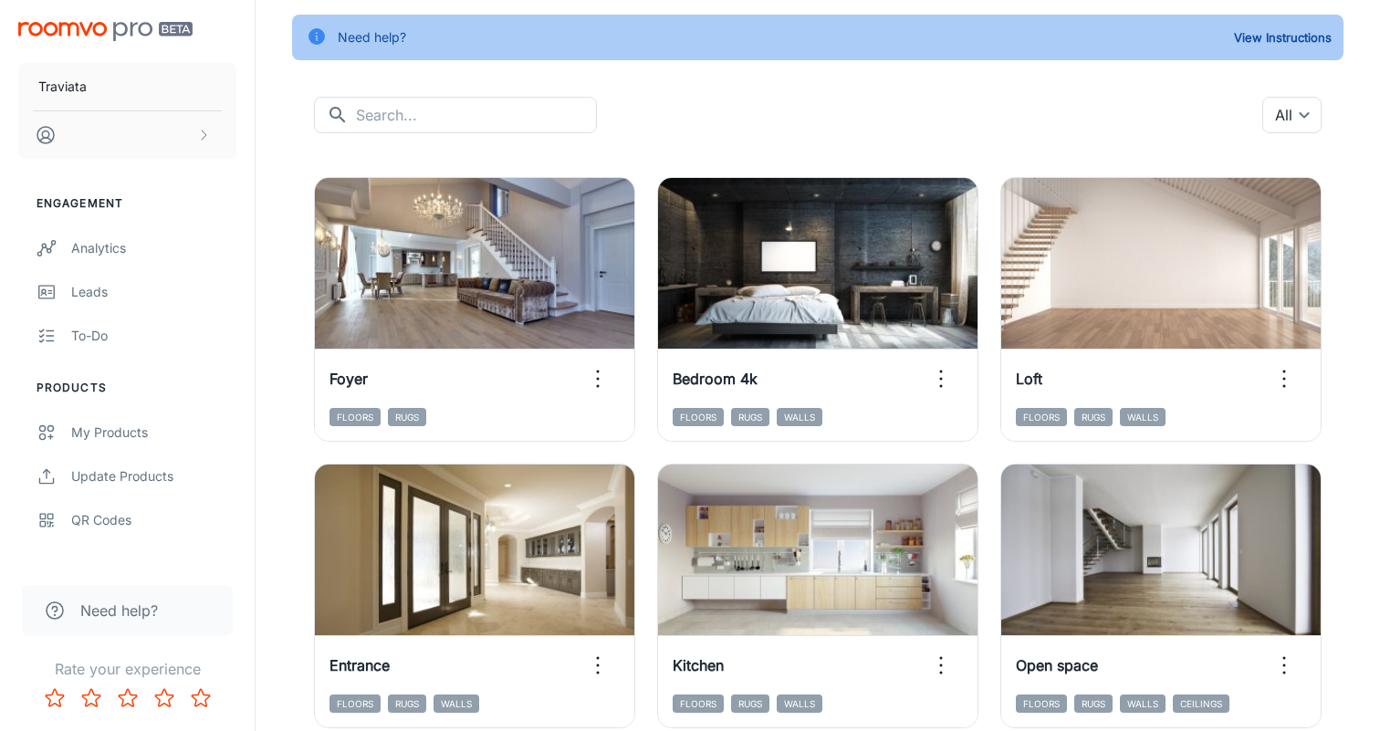
scroll to position [109, 0]
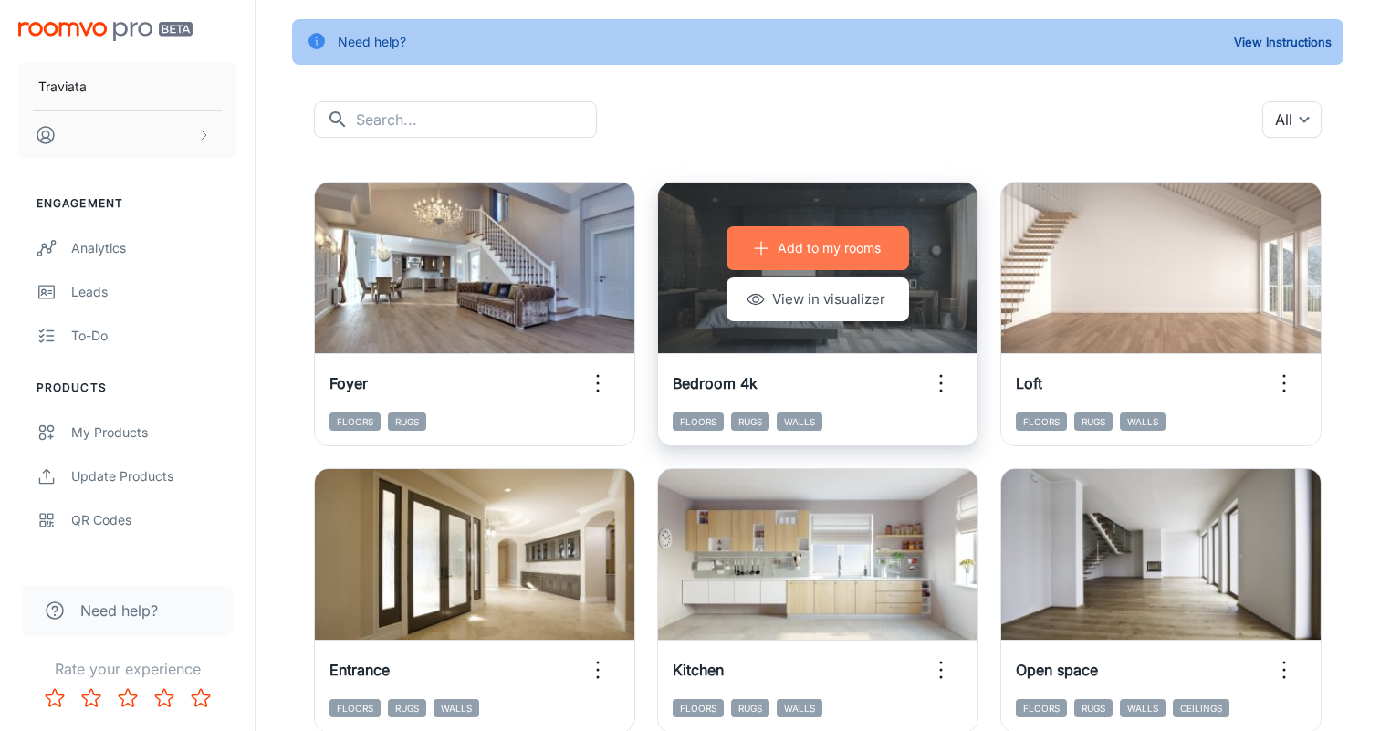
click at [689, 245] on p "Add to my rooms" at bounding box center [829, 248] width 103 height 20
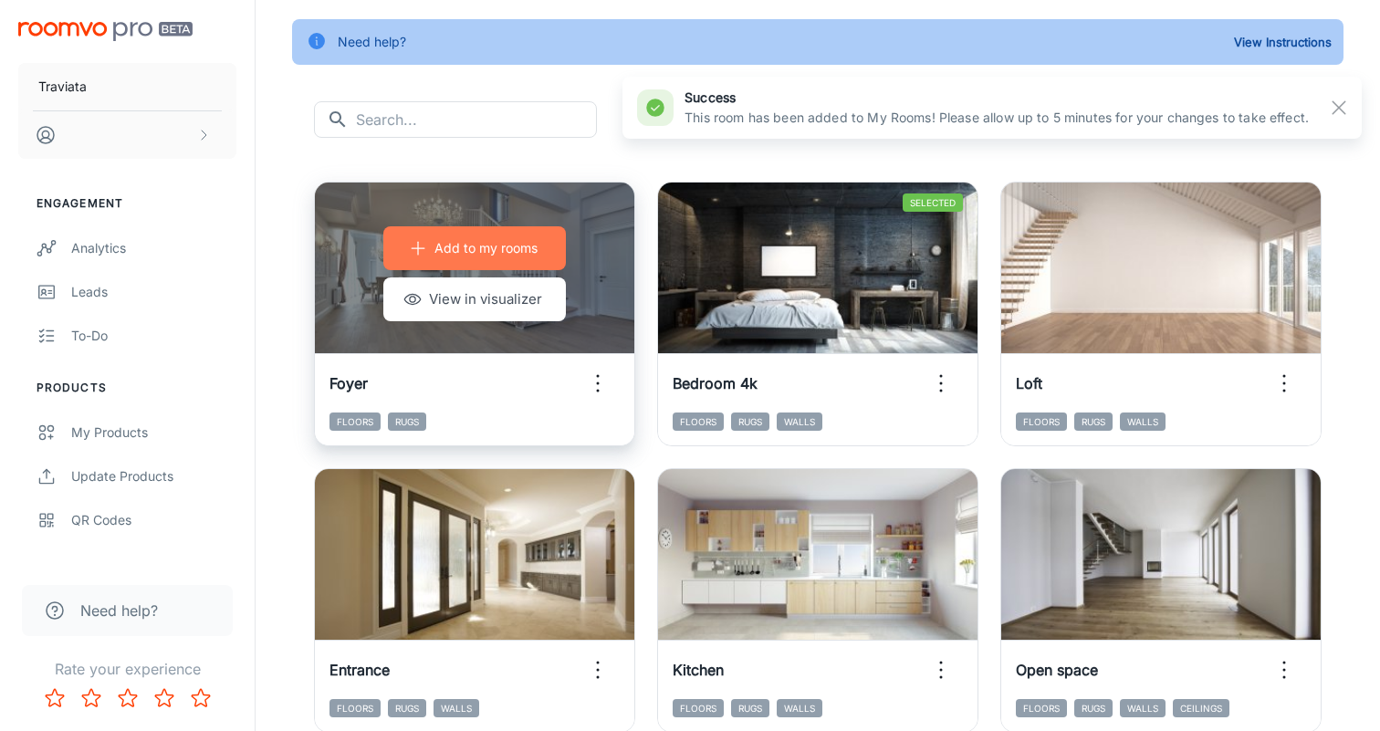
click at [474, 252] on p "Add to my rooms" at bounding box center [486, 248] width 103 height 20
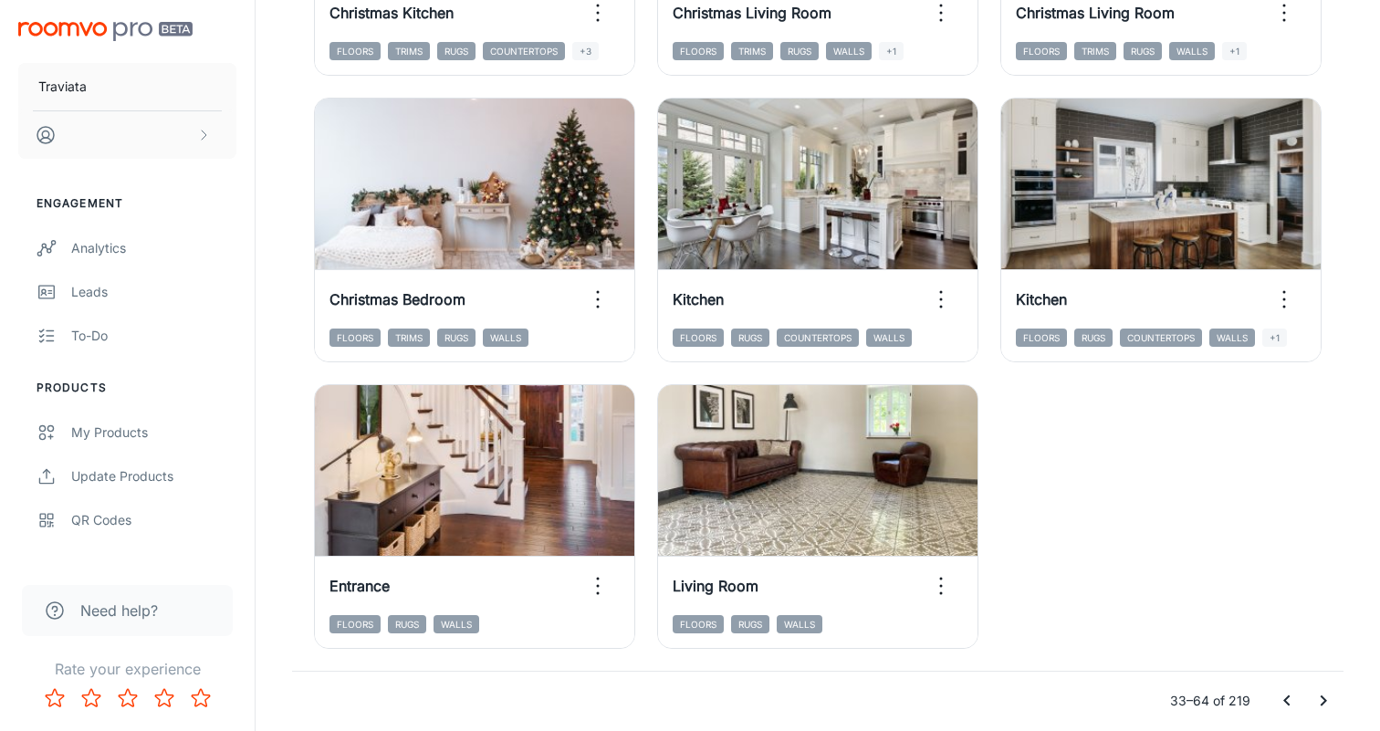
scroll to position [2845, 0]
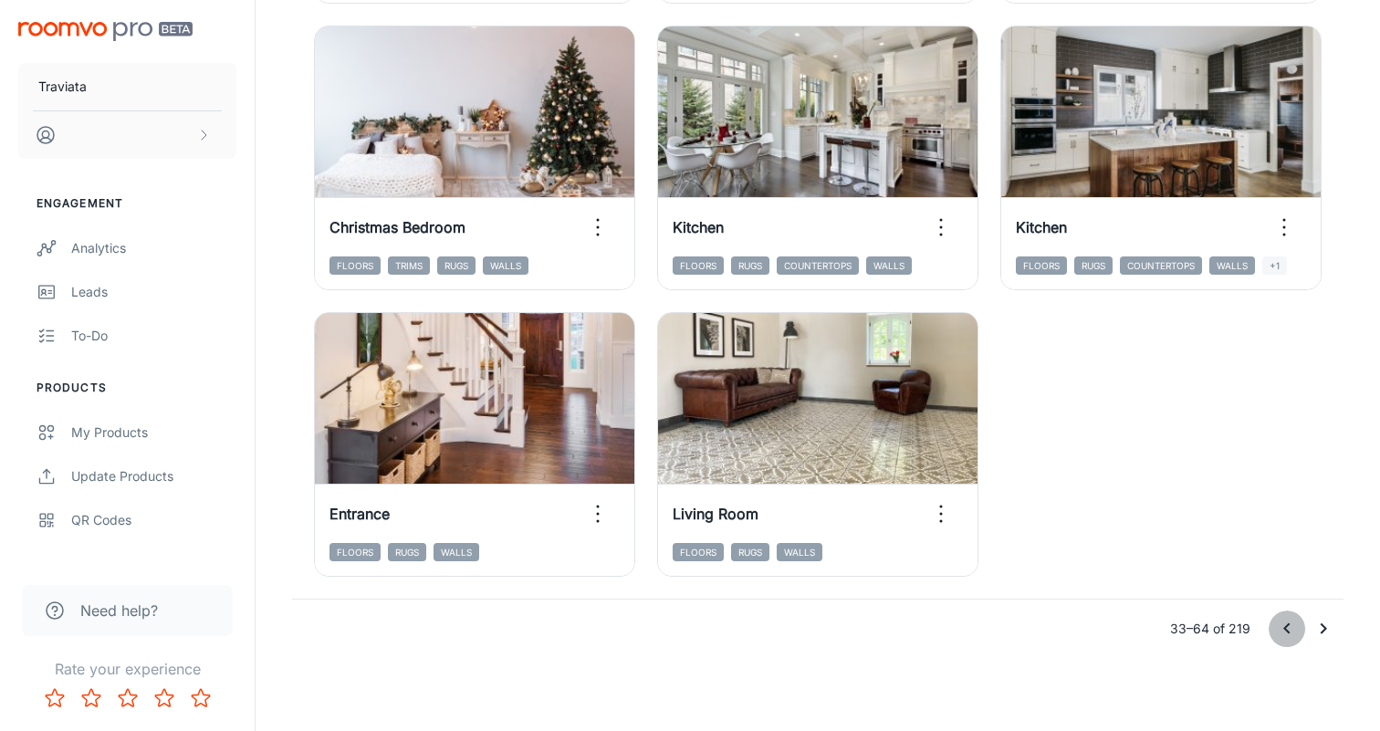
click at [689, 630] on icon "Go to previous page" at bounding box center [1287, 629] width 22 height 22
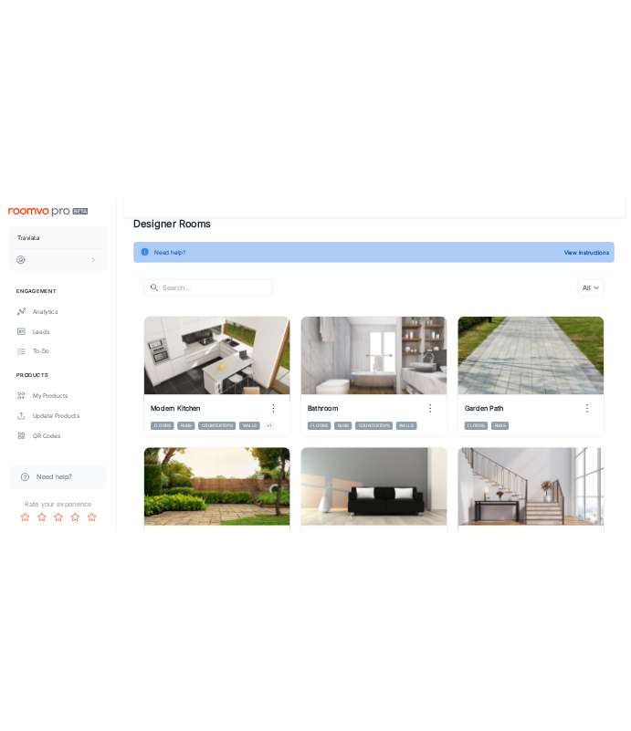
scroll to position [22, 0]
